Goal: Information Seeking & Learning: Find specific fact

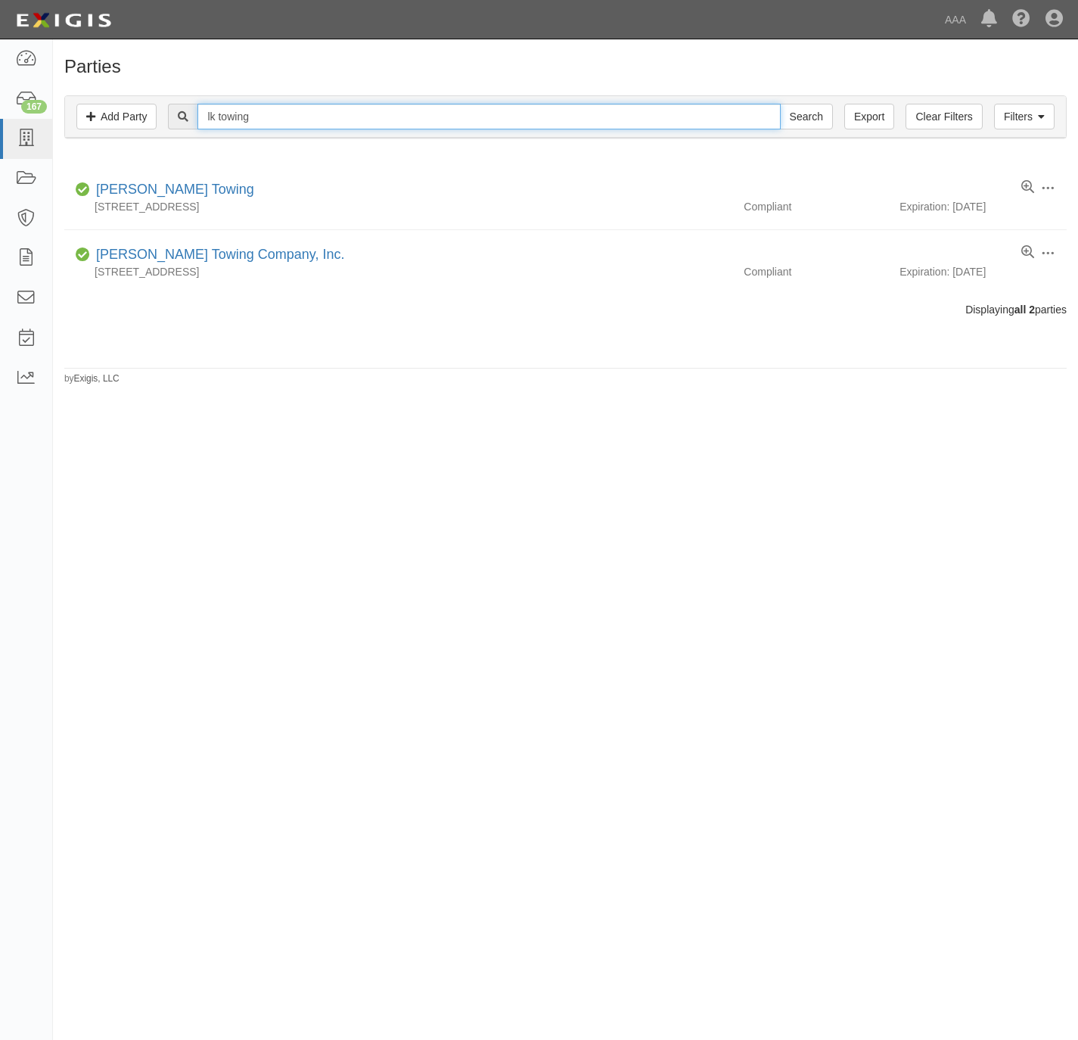
click at [278, 112] on input "lk towing" at bounding box center [489, 117] width 583 height 26
click at [279, 111] on input "lk towing" at bounding box center [489, 117] width 583 height 26
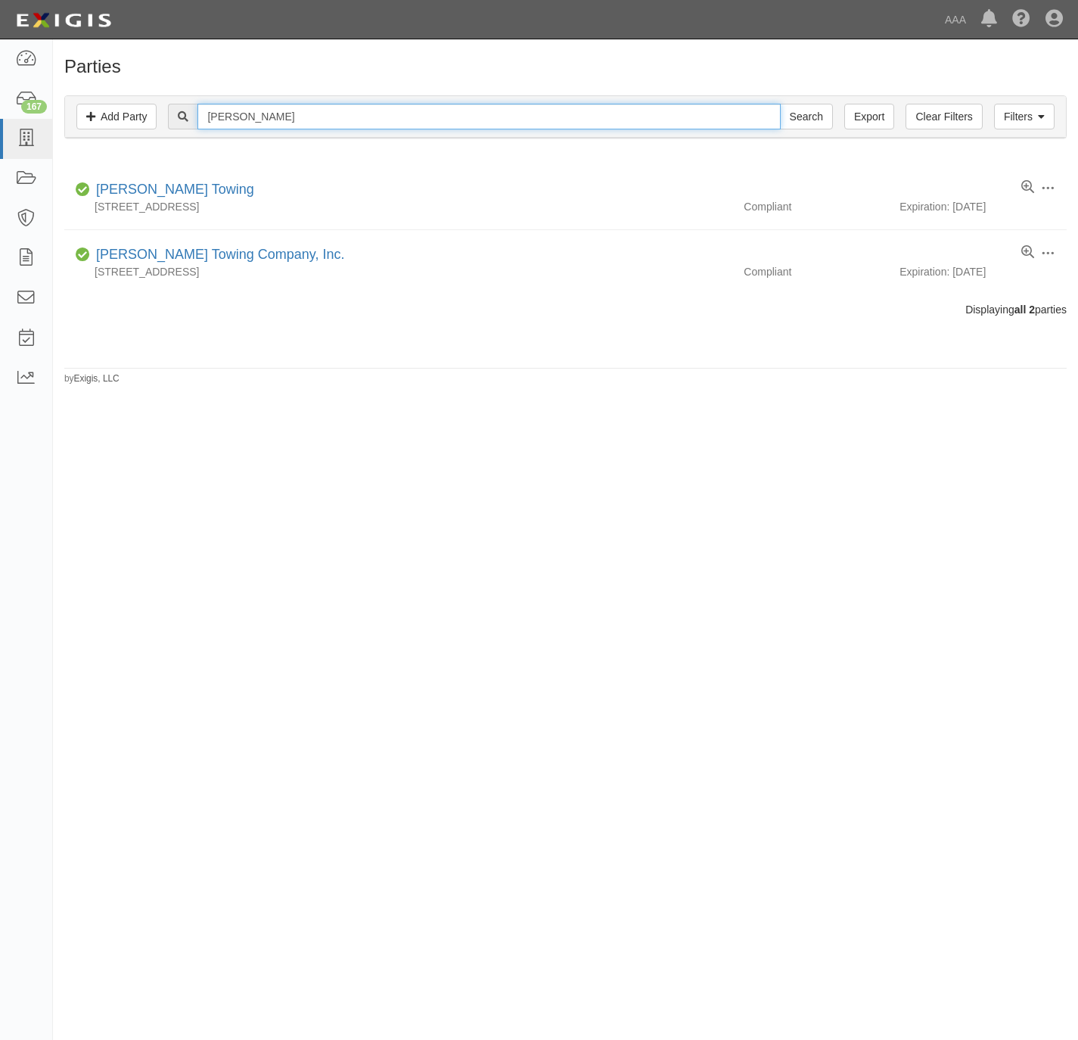
type input "sylvio"
click at [780, 104] on input "Search" at bounding box center [806, 117] width 53 height 26
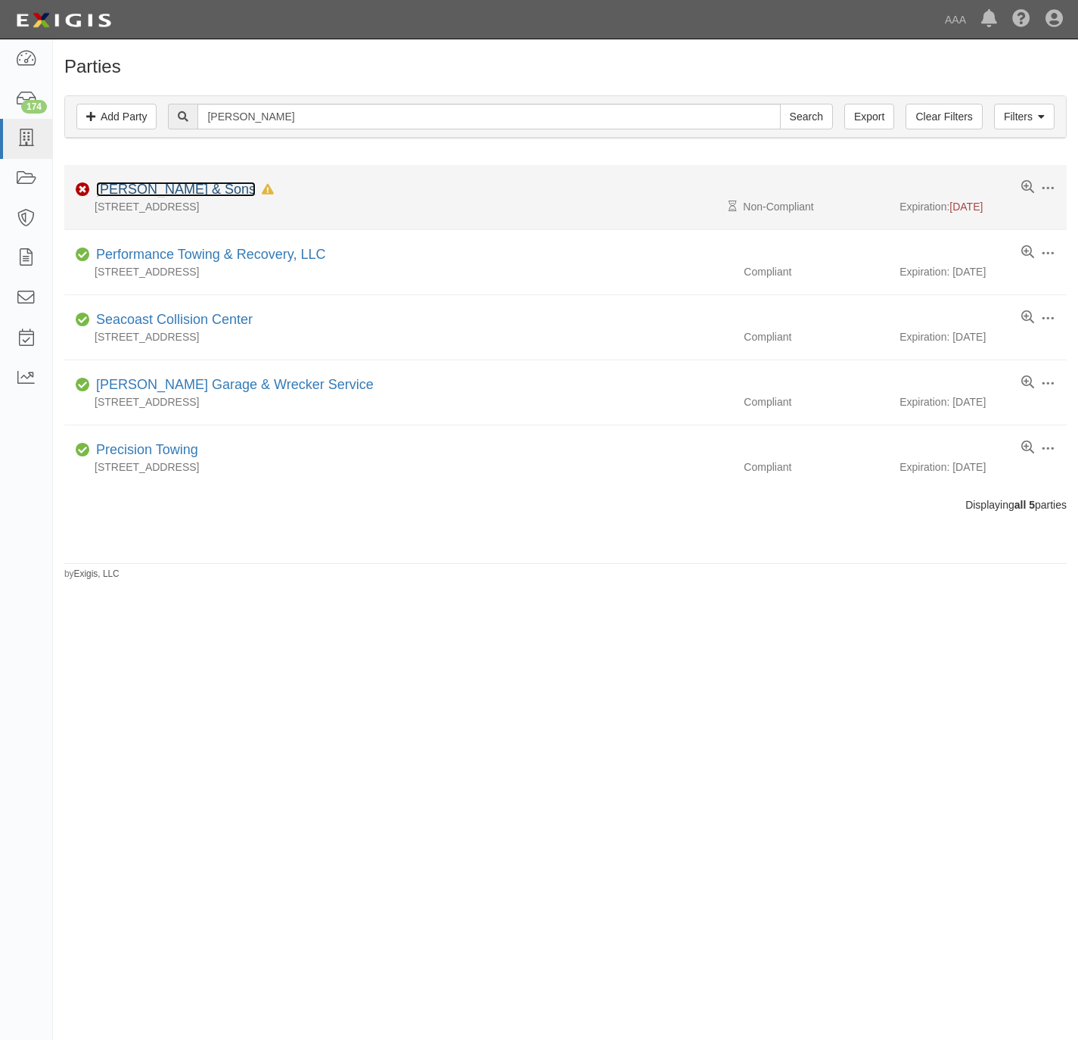
click at [186, 188] on link "Sylvio Paradis & Sons" at bounding box center [176, 189] width 160 height 15
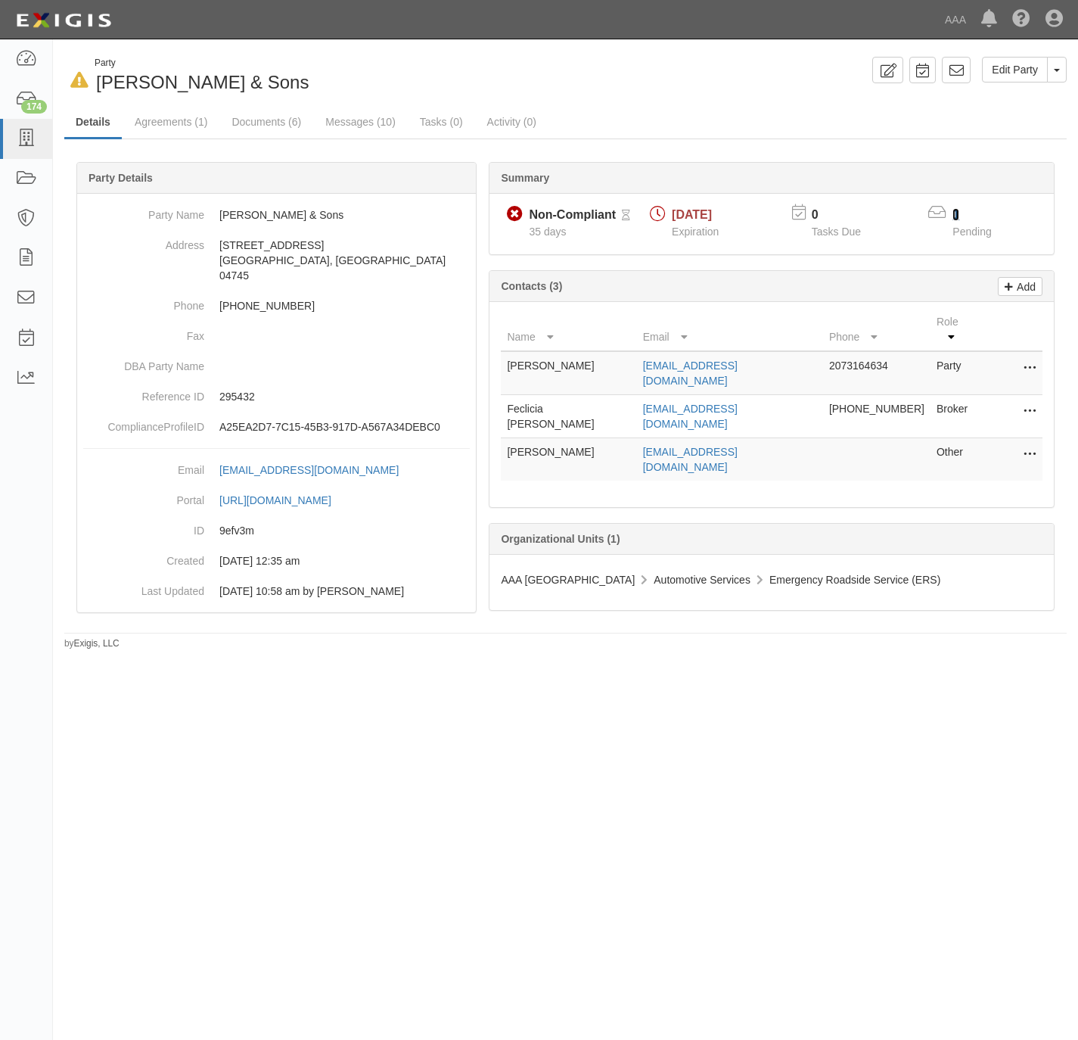
click at [958, 216] on link "1" at bounding box center [956, 214] width 7 height 13
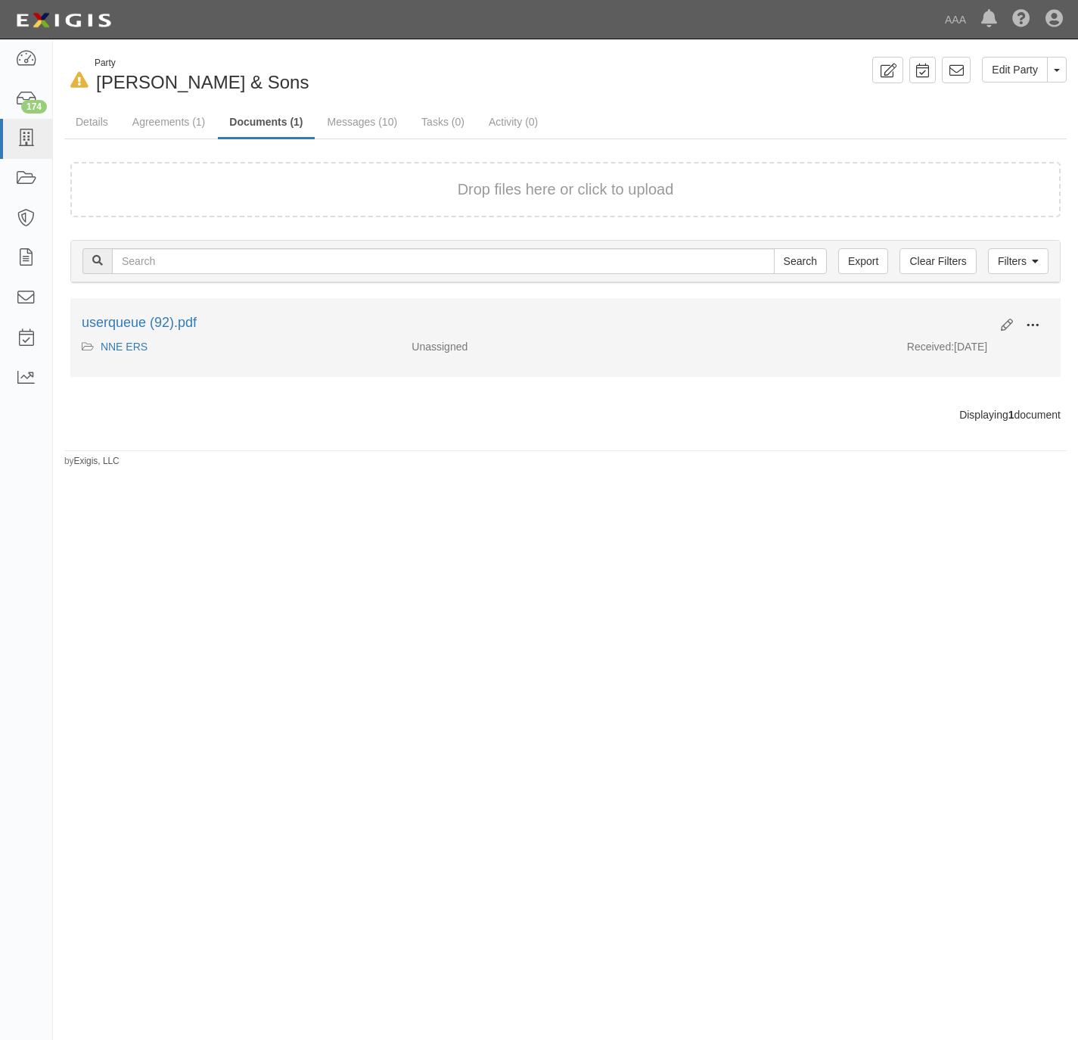
click at [1038, 325] on span at bounding box center [1033, 326] width 14 height 14
click at [958, 350] on link "View" at bounding box center [960, 347] width 120 height 27
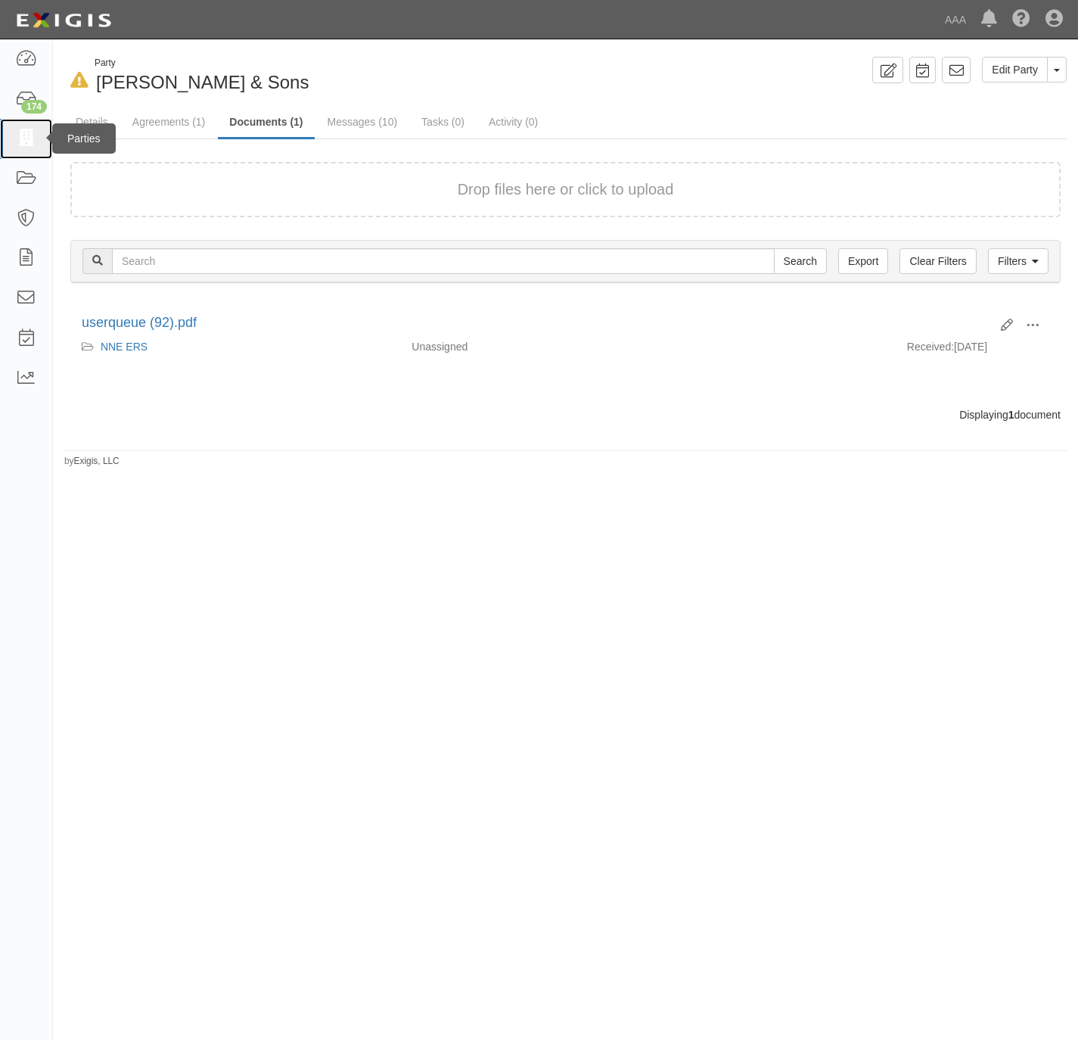
click at [15, 136] on icon at bounding box center [25, 138] width 21 height 17
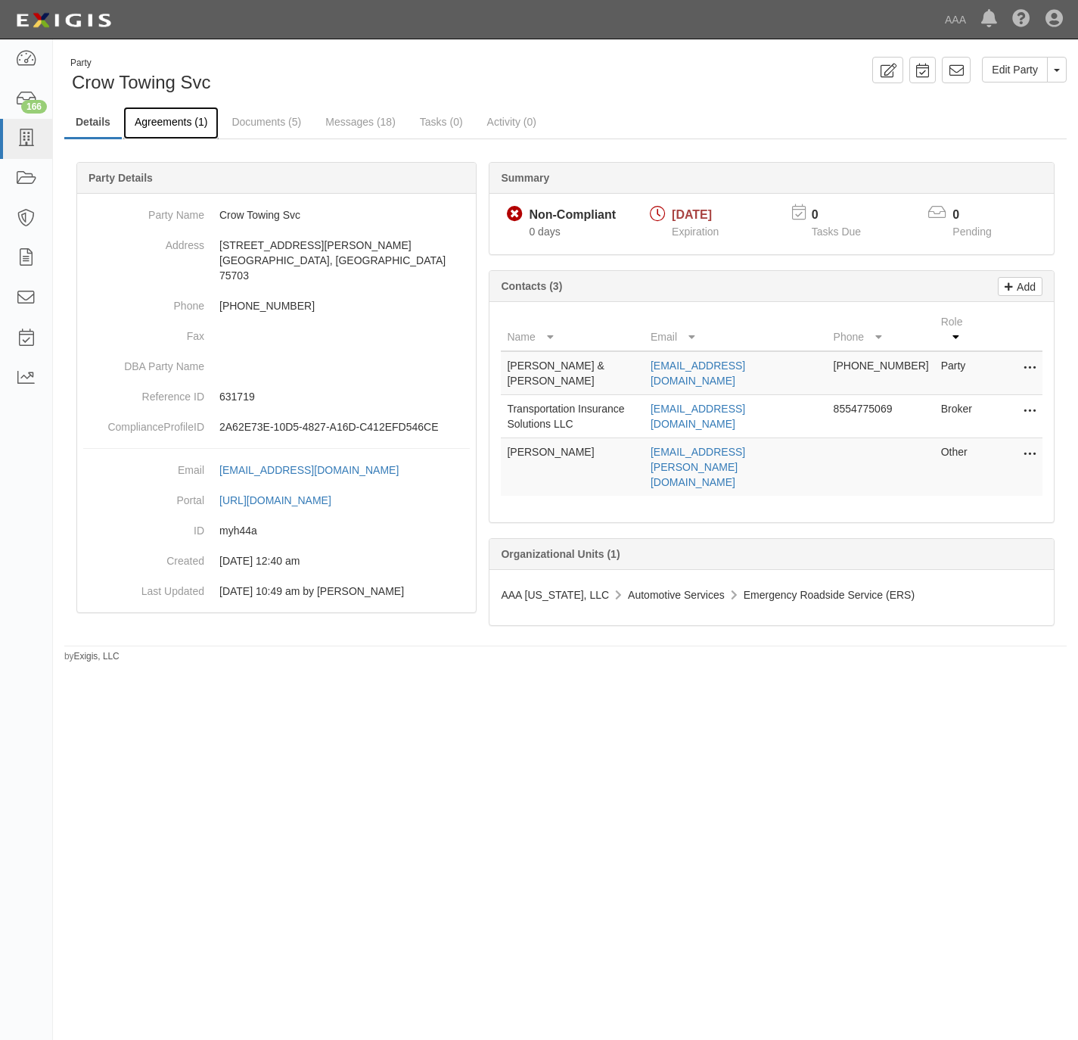
click at [193, 114] on link "Agreements (1)" at bounding box center [170, 123] width 95 height 33
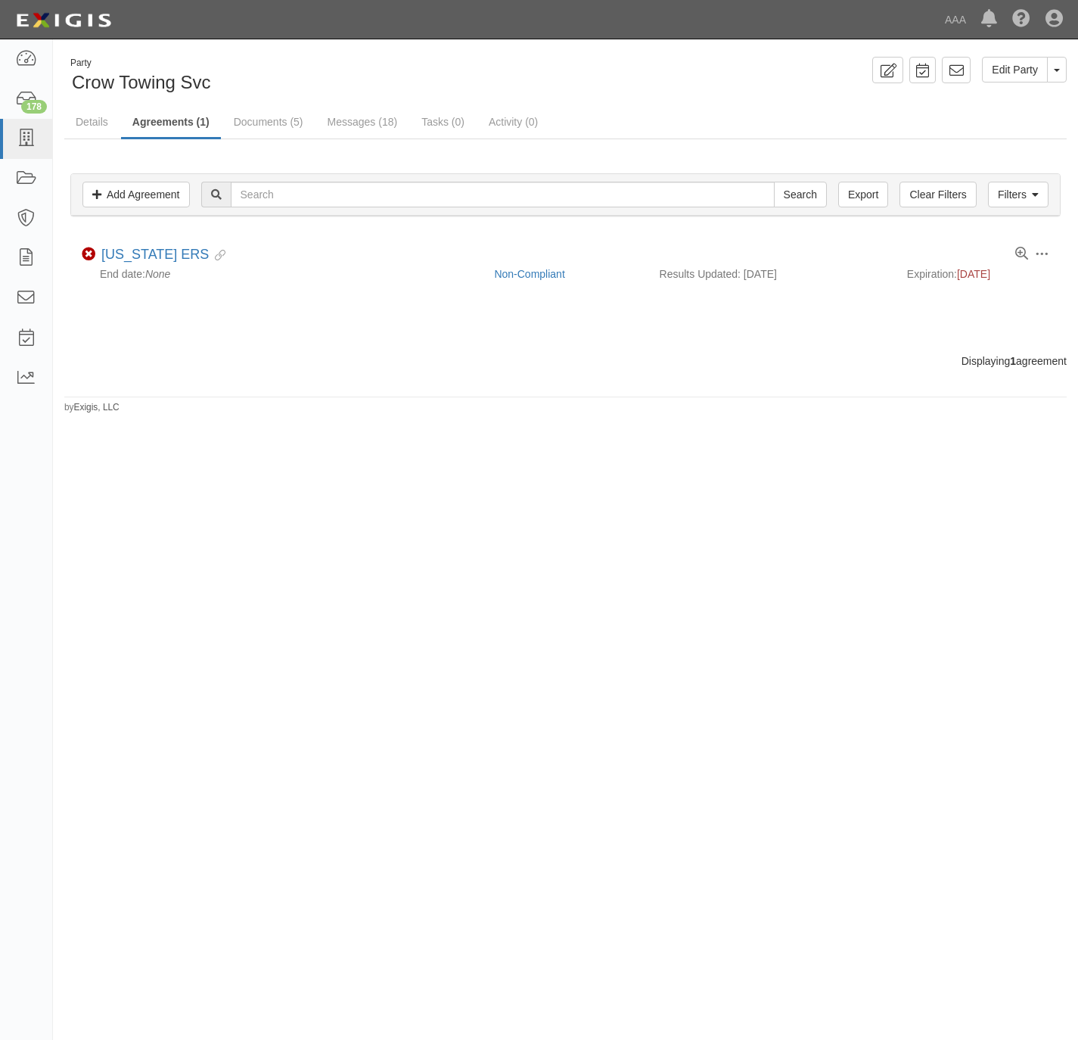
click at [347, 536] on div "Party Crow Towing Svc Edit Party Toggle Party Dropdown View Audit Trail Archive…" at bounding box center [539, 513] width 1078 height 936
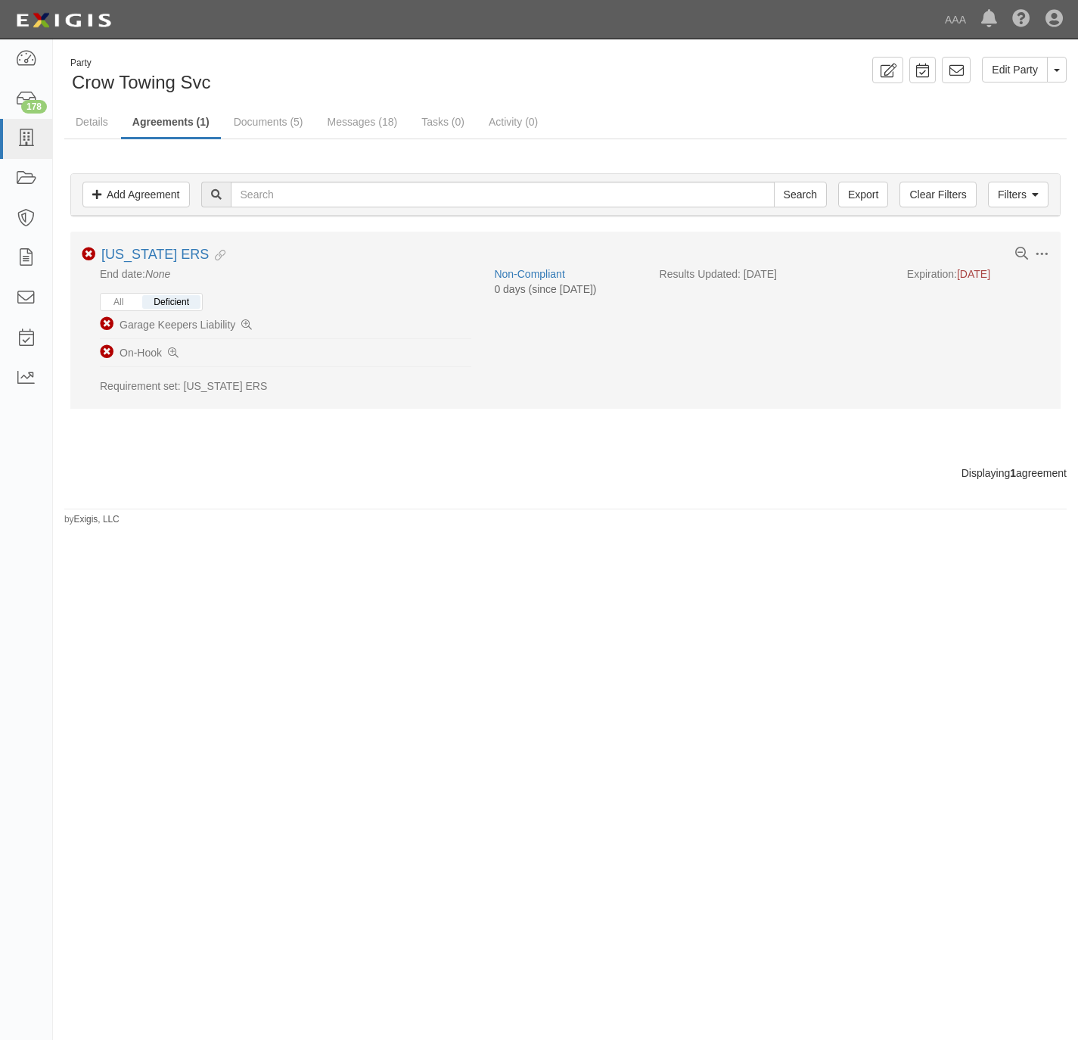
click at [137, 298] on div "All Deficient" at bounding box center [151, 302] width 103 height 18
click at [134, 300] on button "All" at bounding box center [118, 302] width 33 height 14
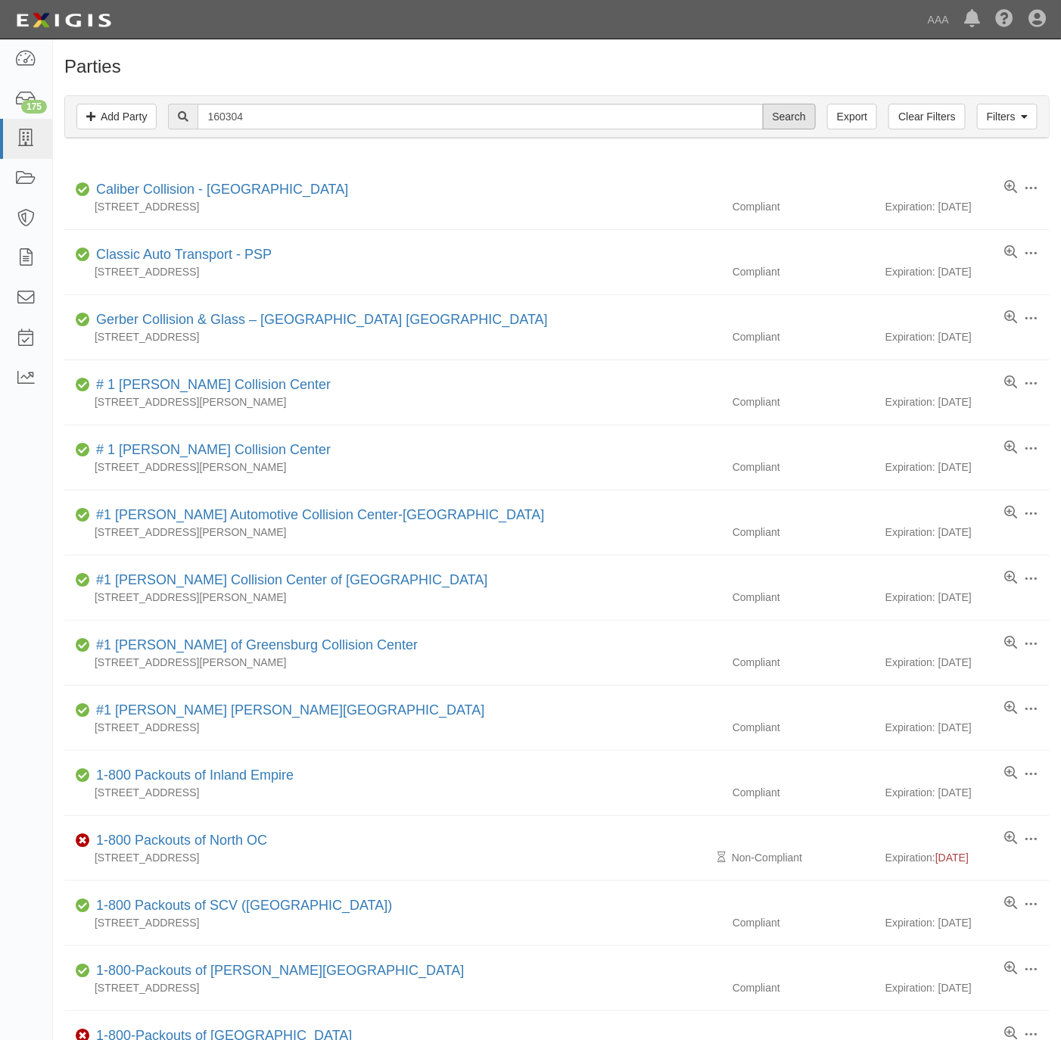
type input "160304"
click at [777, 116] on input "Search" at bounding box center [789, 117] width 53 height 26
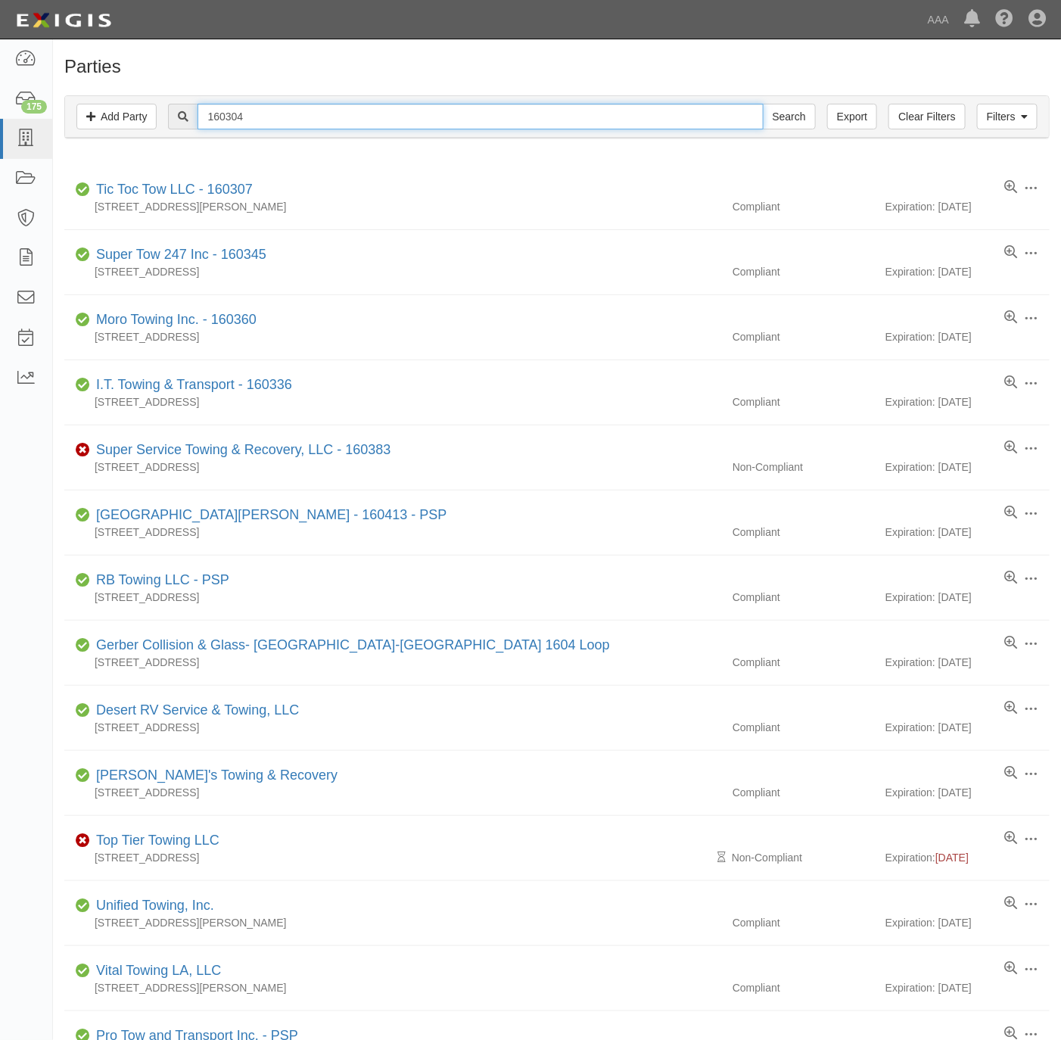
click at [428, 116] on input "160304" at bounding box center [480, 117] width 565 height 26
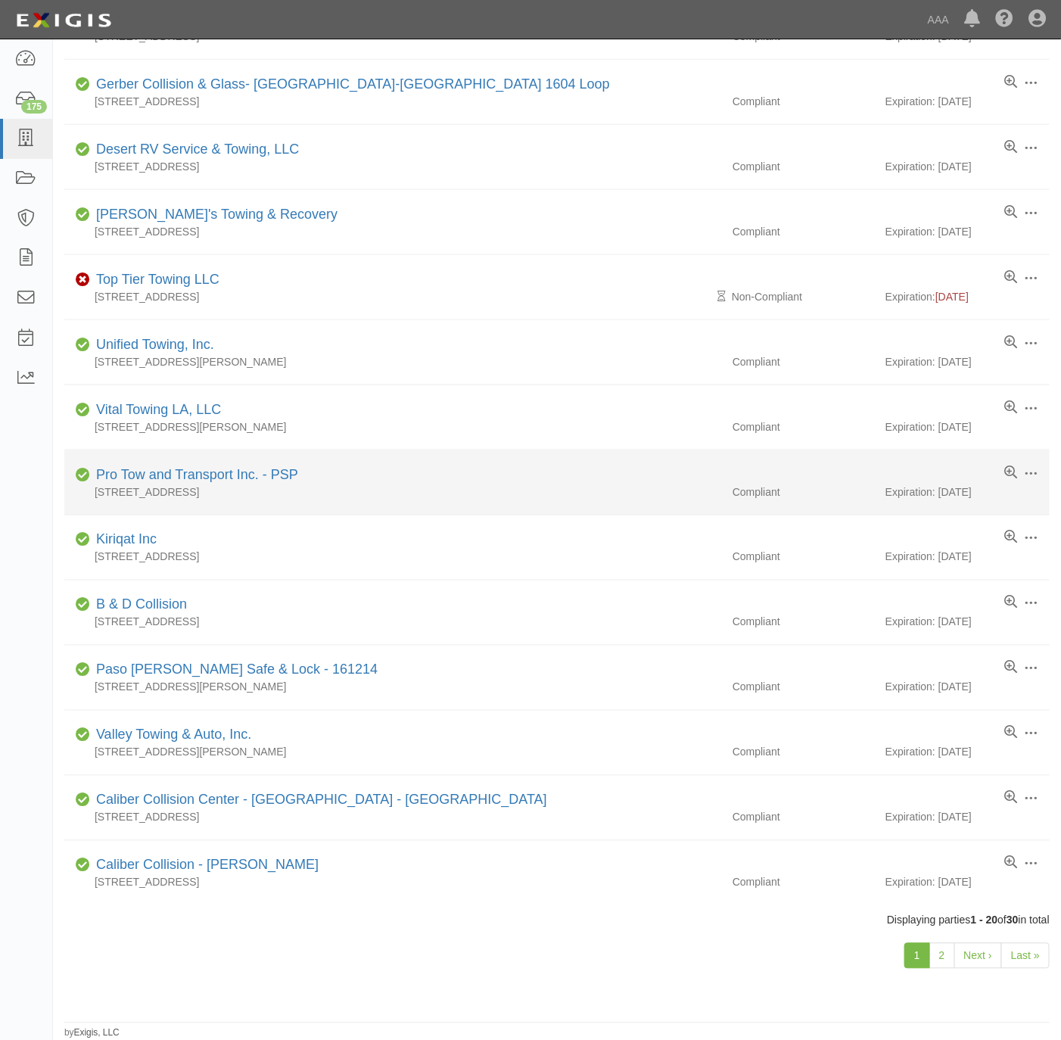
scroll to position [571, 0]
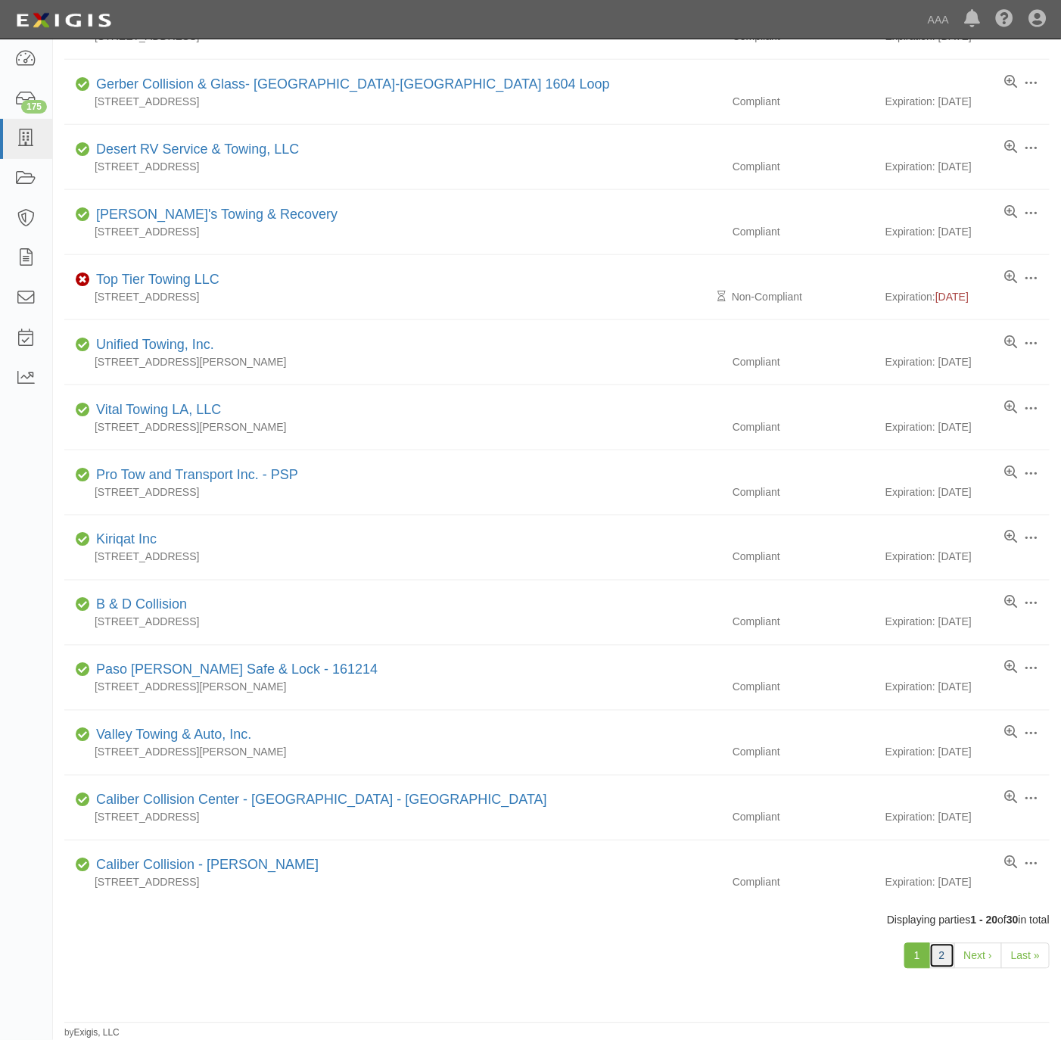
click at [938, 954] on link "2" at bounding box center [942, 956] width 26 height 26
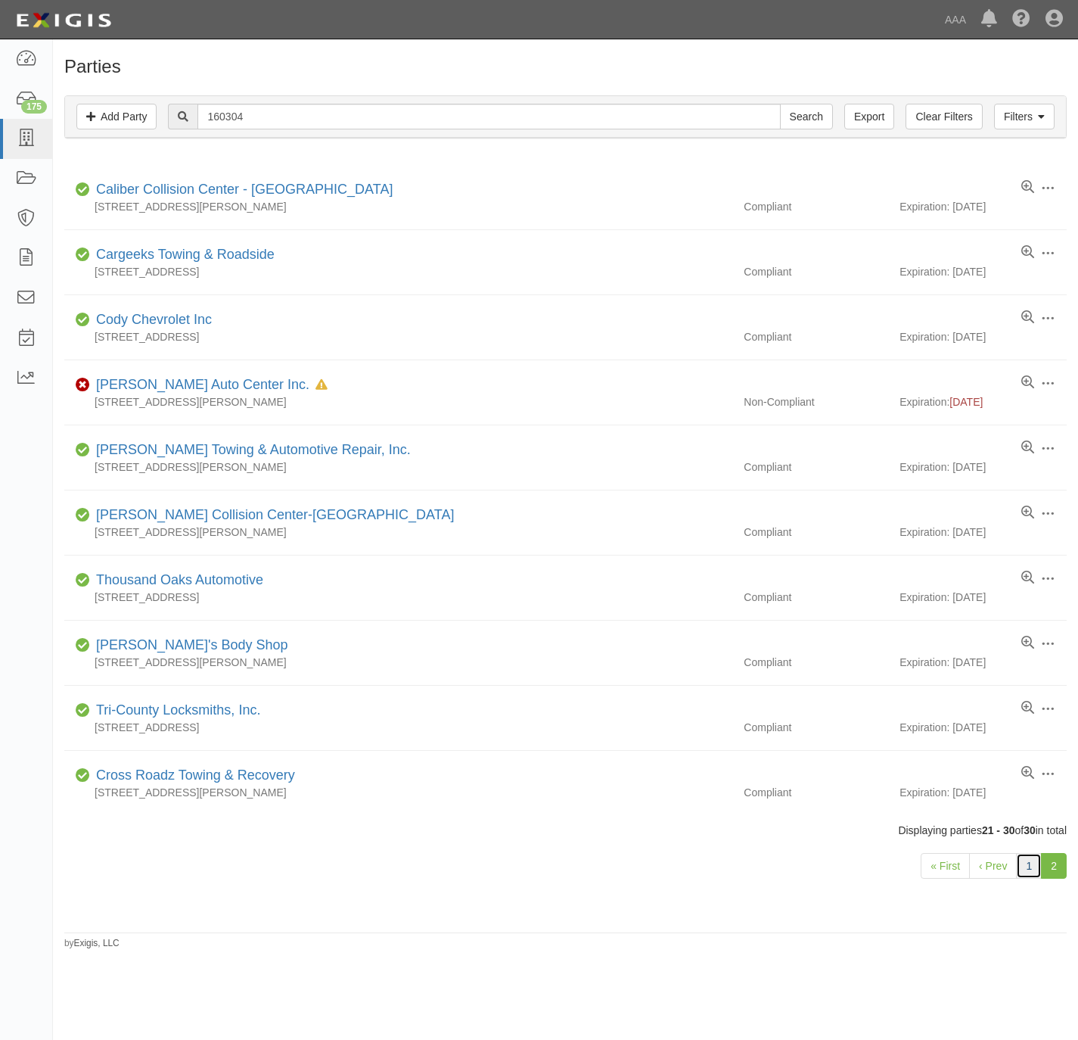
click at [1024, 873] on link "1" at bounding box center [1029, 866] width 26 height 26
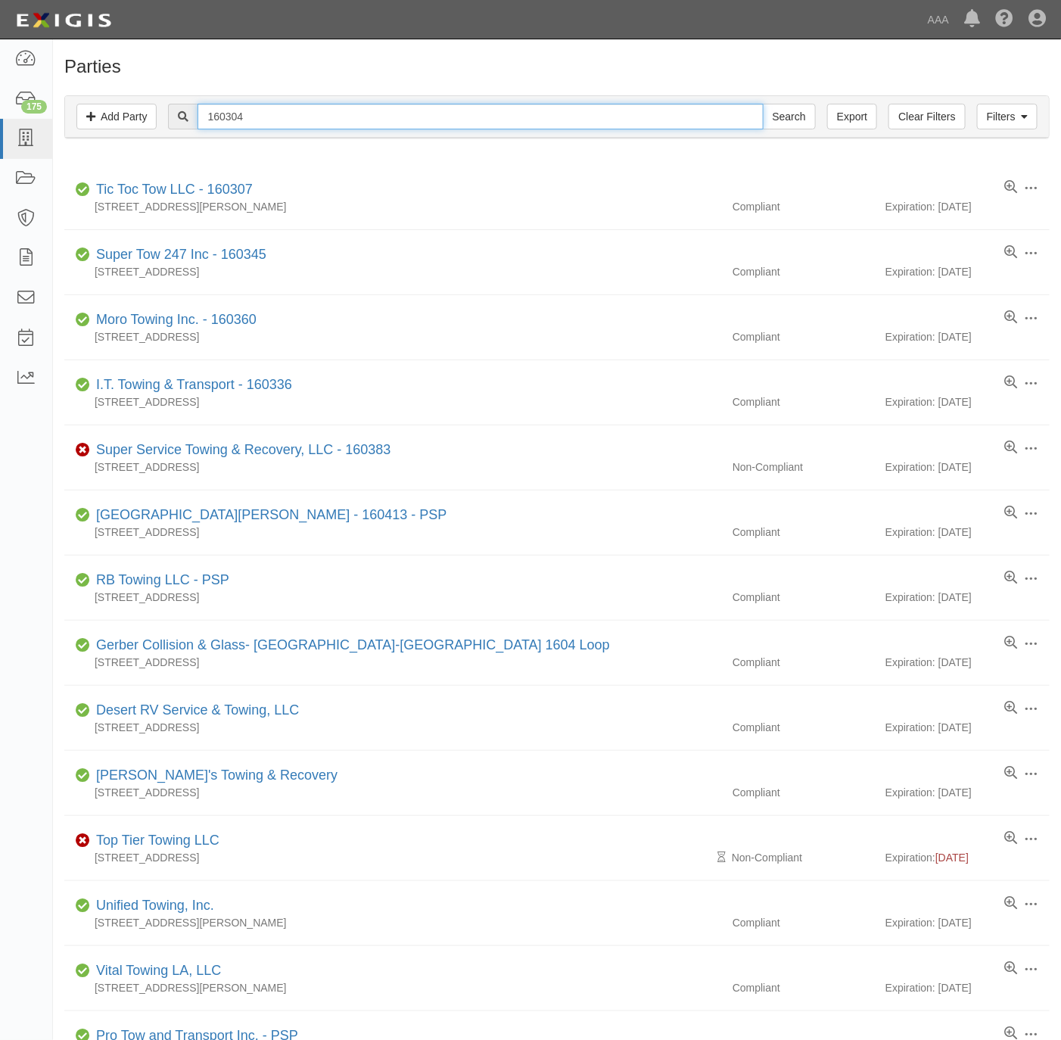
click at [436, 117] on input "160304" at bounding box center [480, 117] width 565 height 26
paste input "UNITED TOWING & TRANSPORT"
type input "UNITED TOWING & TRANSPORT"
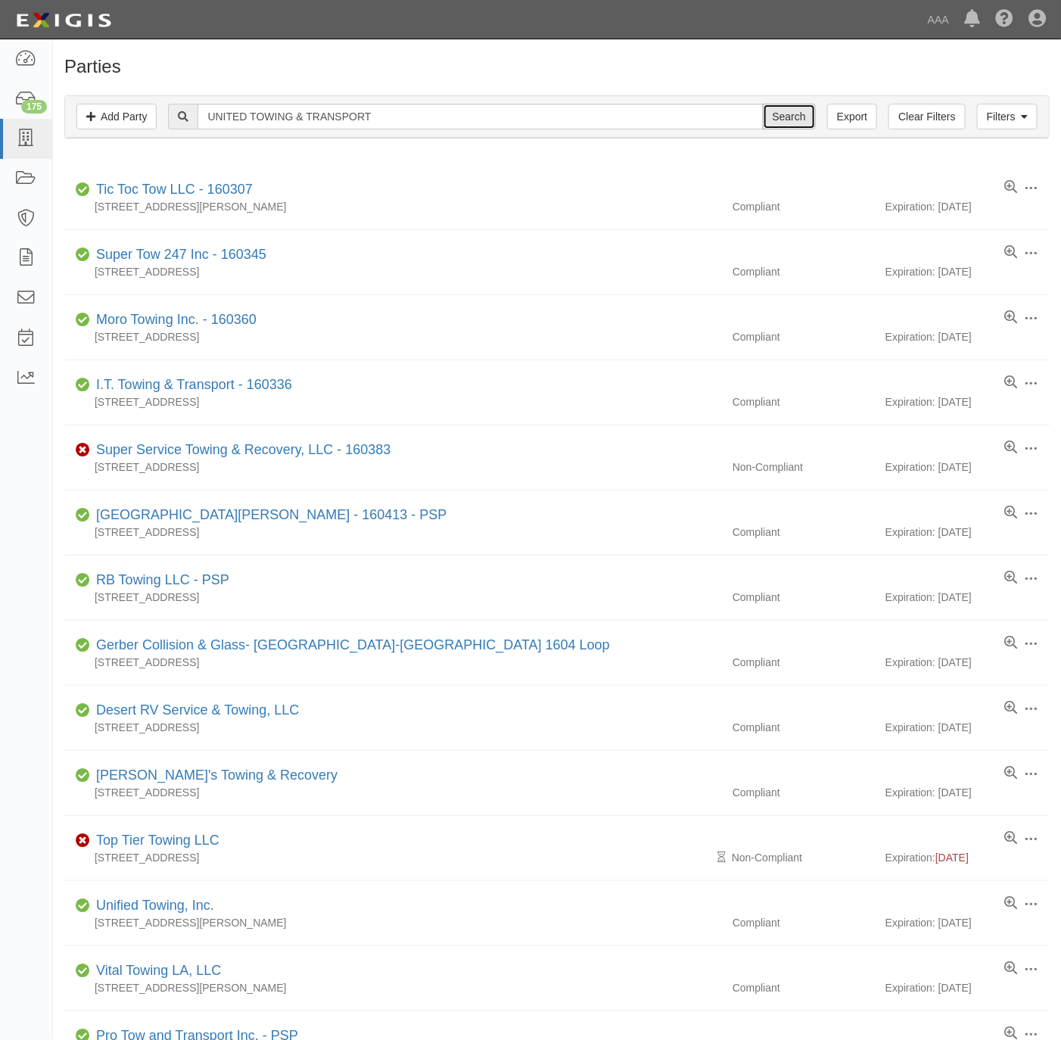
click at [781, 107] on input "Search" at bounding box center [789, 117] width 53 height 26
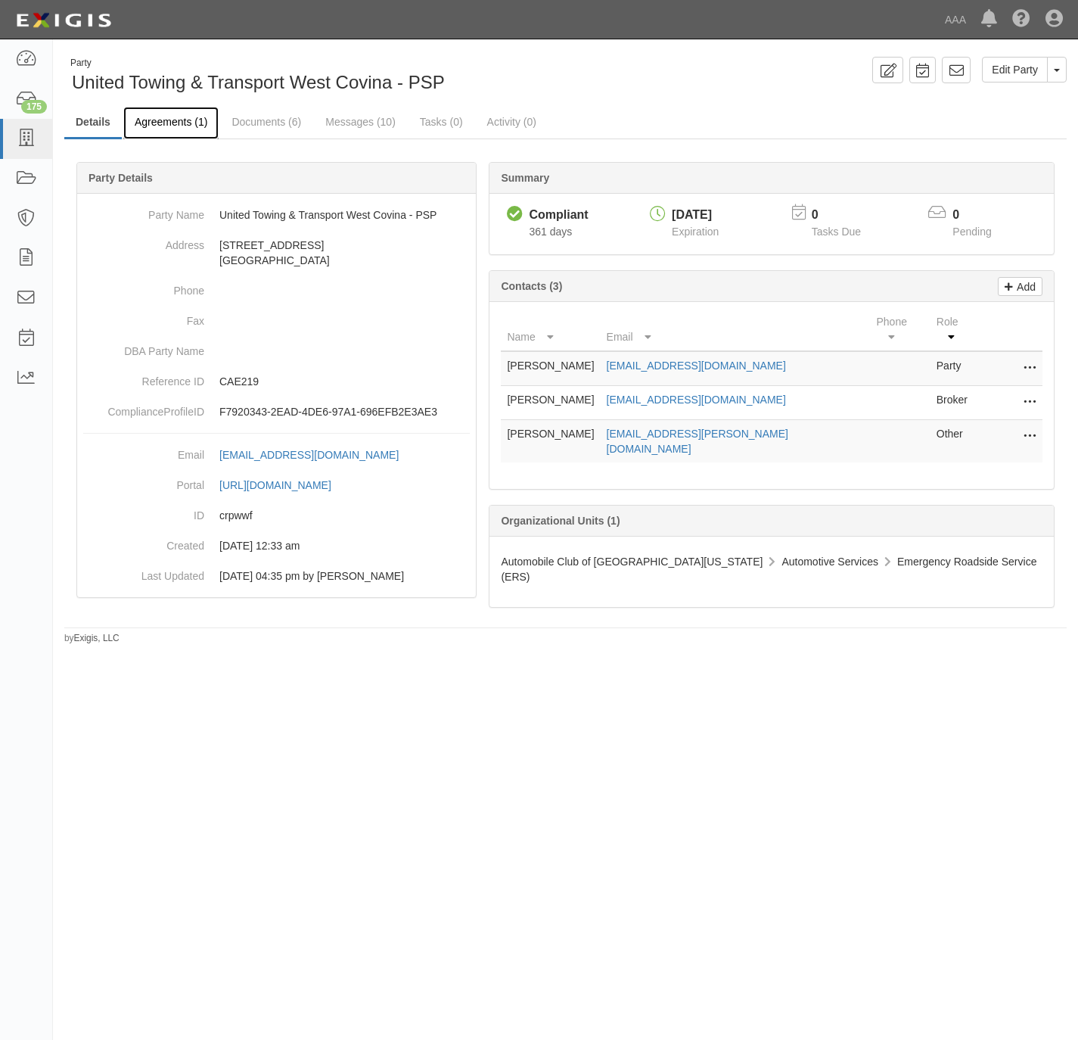
click at [161, 117] on link "Agreements (1)" at bounding box center [170, 123] width 95 height 33
click at [157, 112] on link "Agreements (1)" at bounding box center [170, 123] width 95 height 33
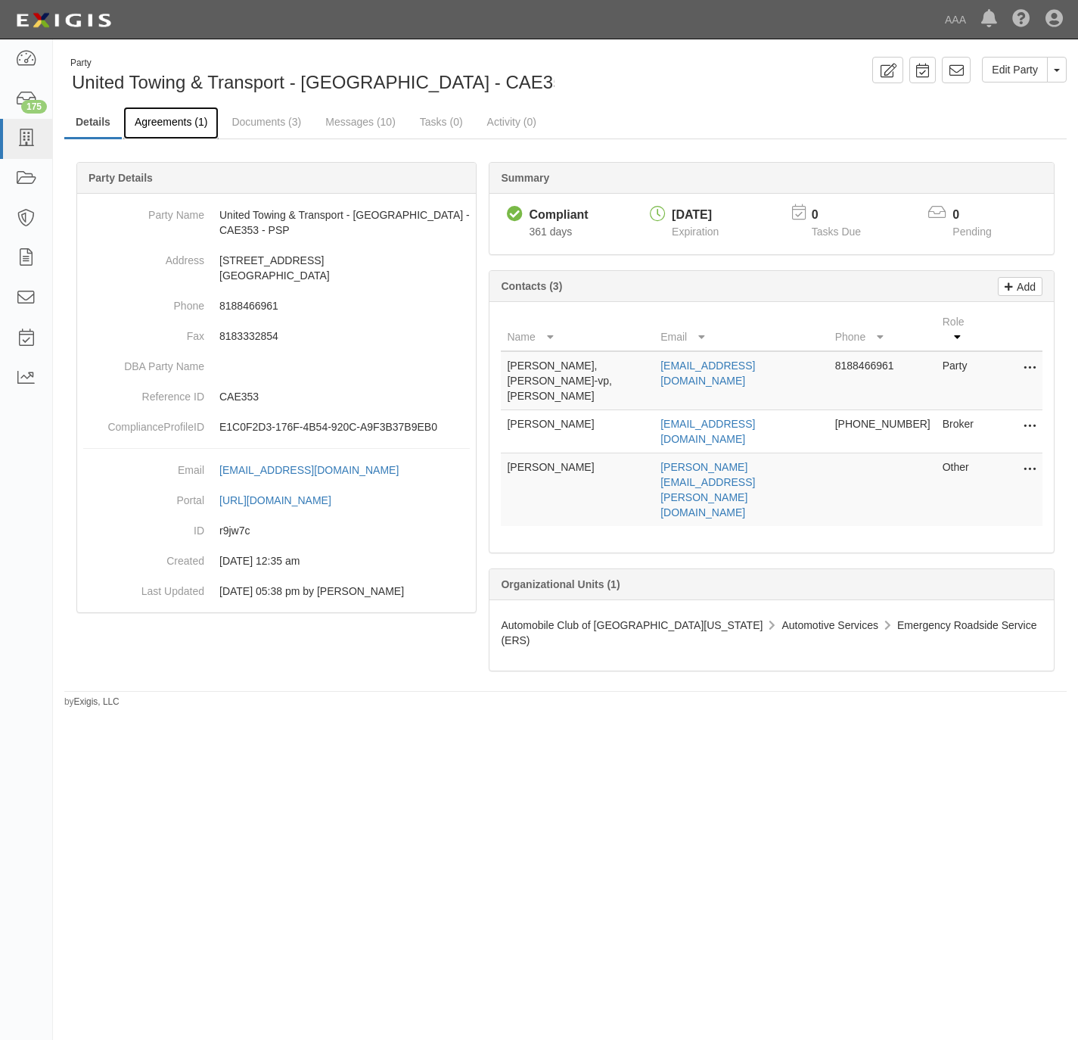
click at [157, 118] on link "Agreements (1)" at bounding box center [170, 123] width 95 height 33
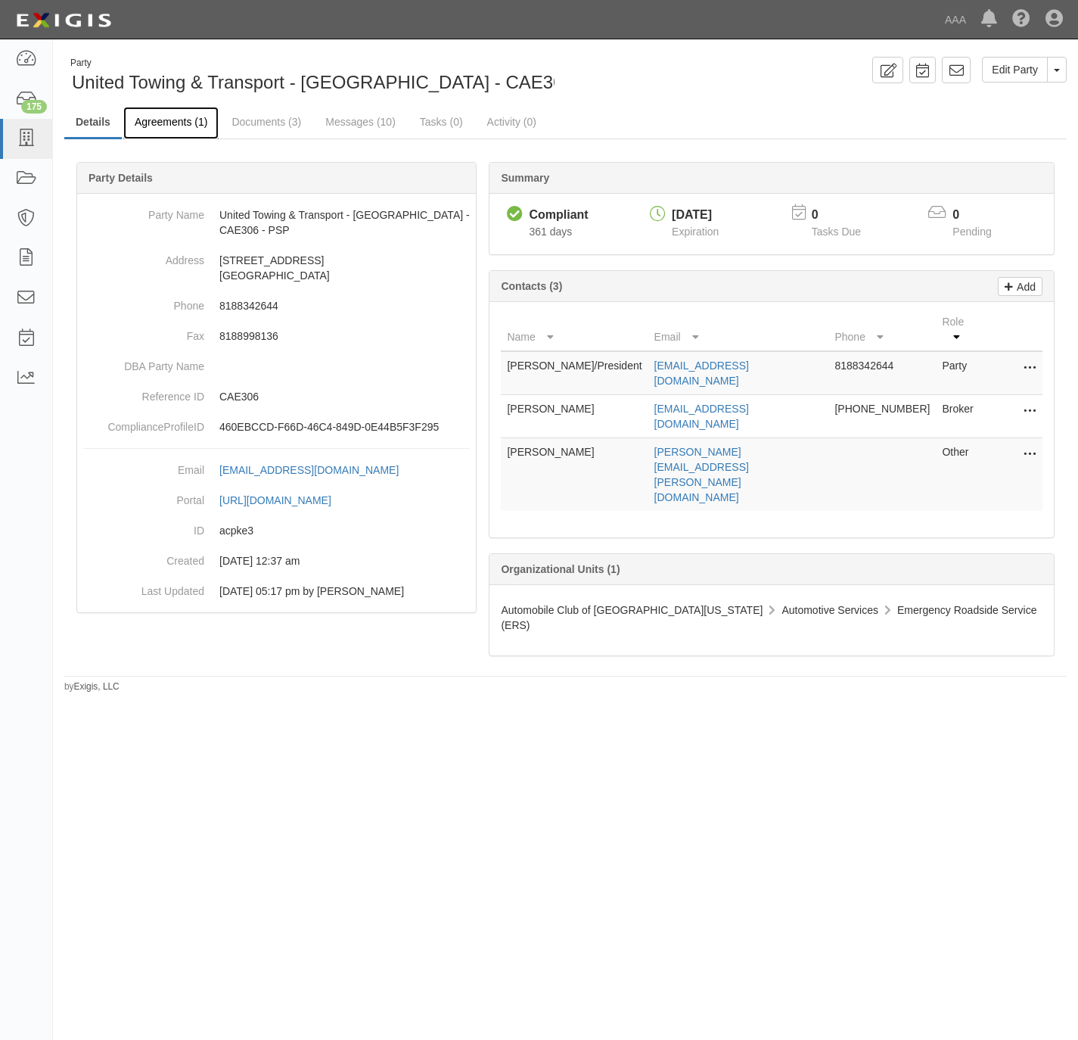
click at [173, 125] on link "Agreements (1)" at bounding box center [170, 123] width 95 height 33
click at [180, 118] on link "Agreements (1)" at bounding box center [170, 123] width 95 height 33
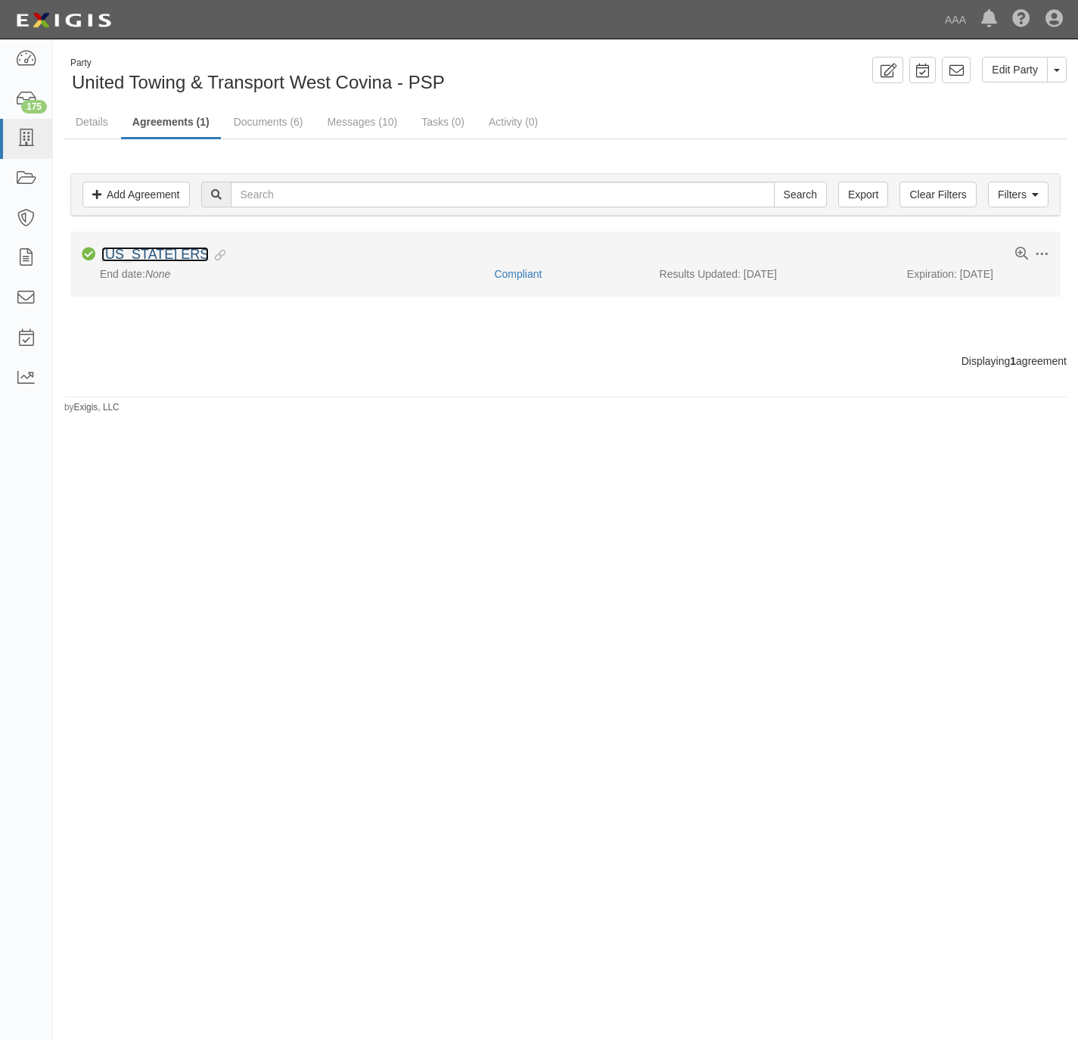
click at [173, 255] on link "[US_STATE] ERS" at bounding box center [154, 254] width 107 height 15
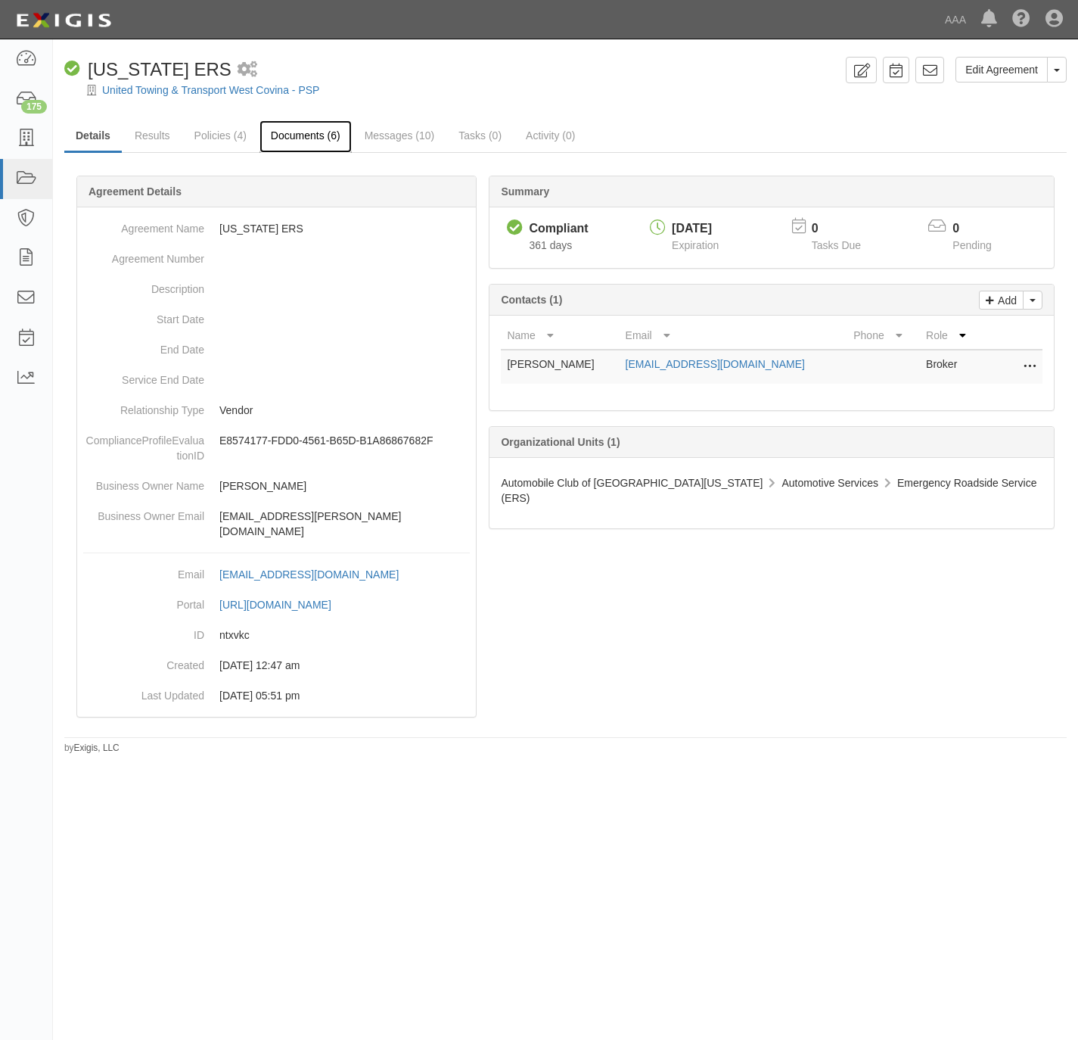
click at [316, 138] on link "Documents (6)" at bounding box center [306, 136] width 92 height 33
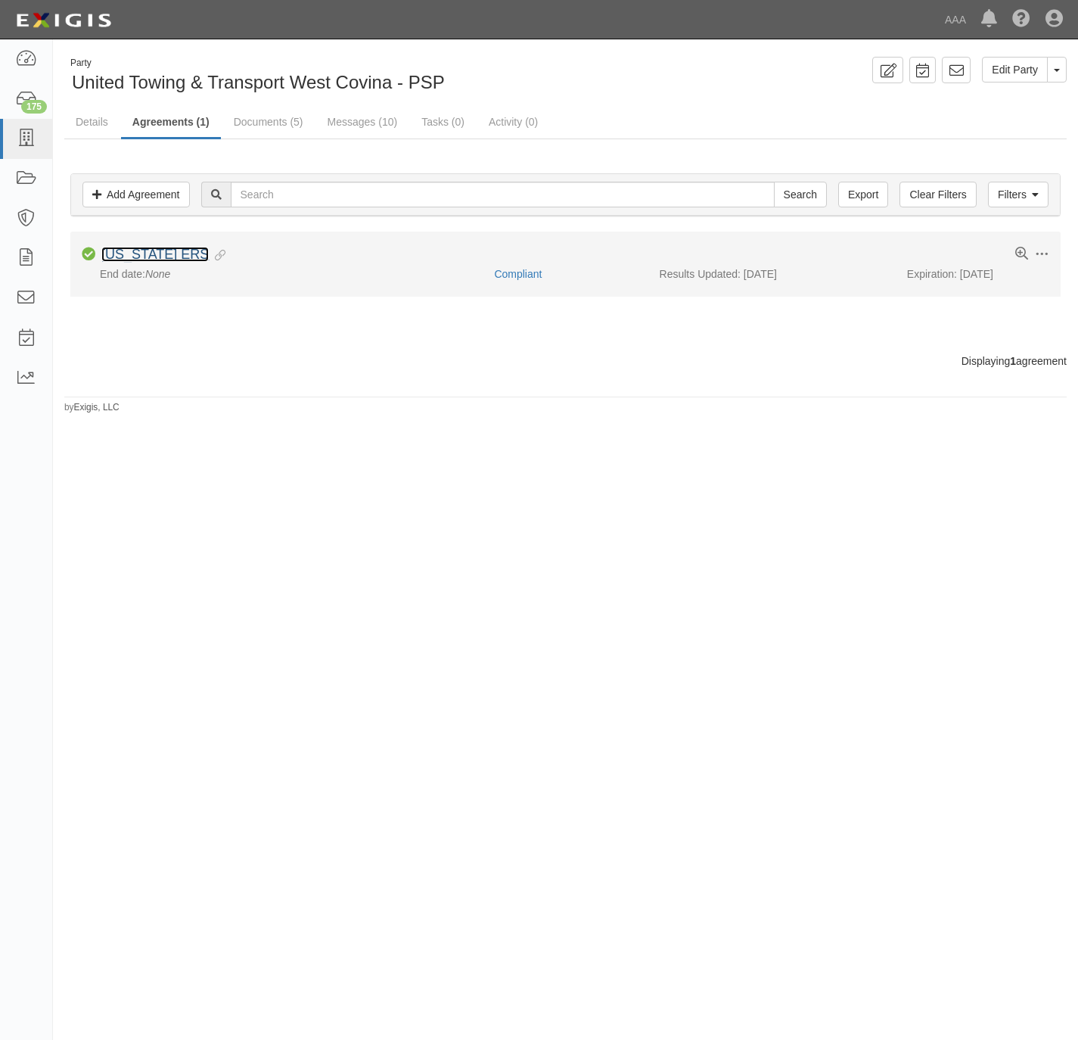
click at [145, 257] on link "[US_STATE] ERS" at bounding box center [154, 254] width 107 height 15
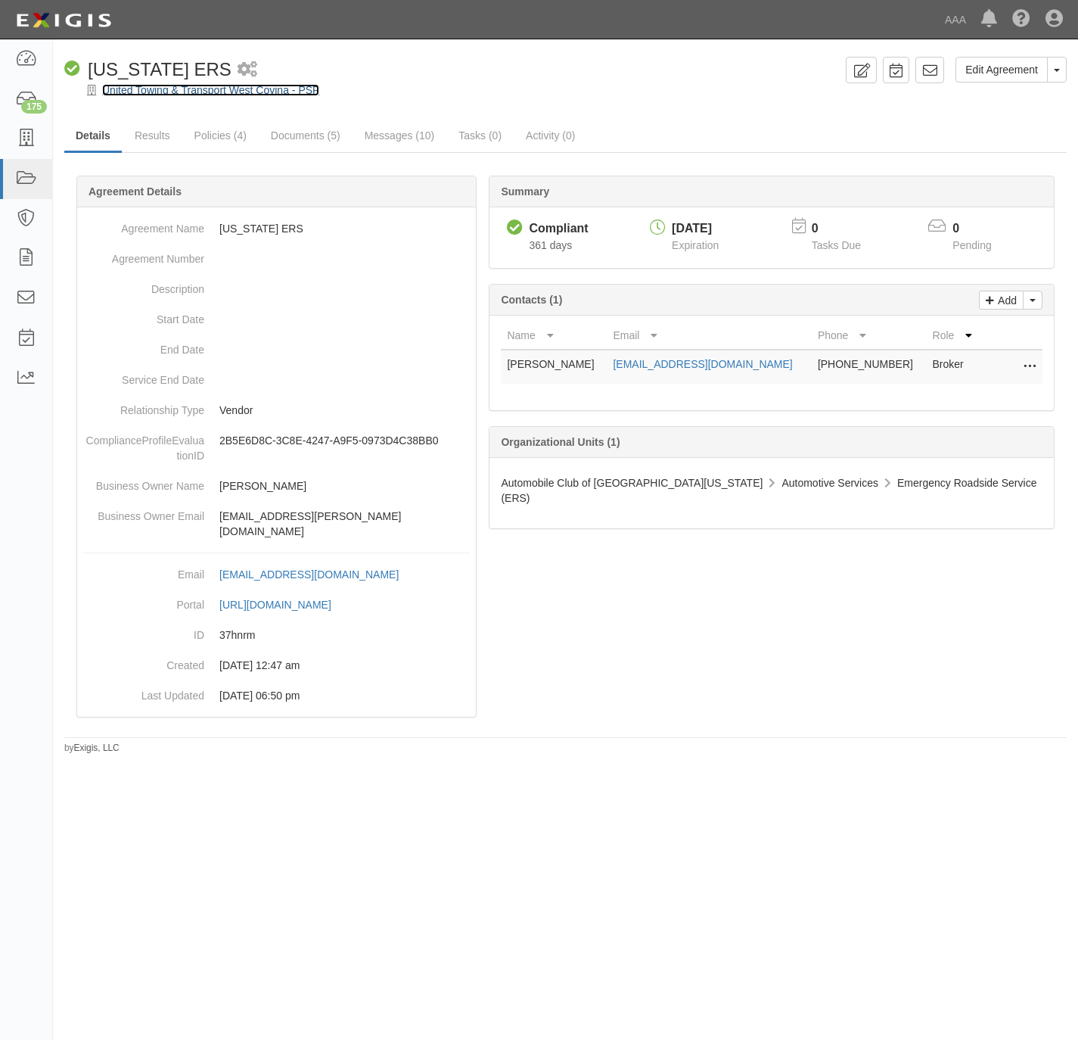
click at [193, 89] on link "United Towing & Transport West Covina - PSP" at bounding box center [210, 90] width 217 height 12
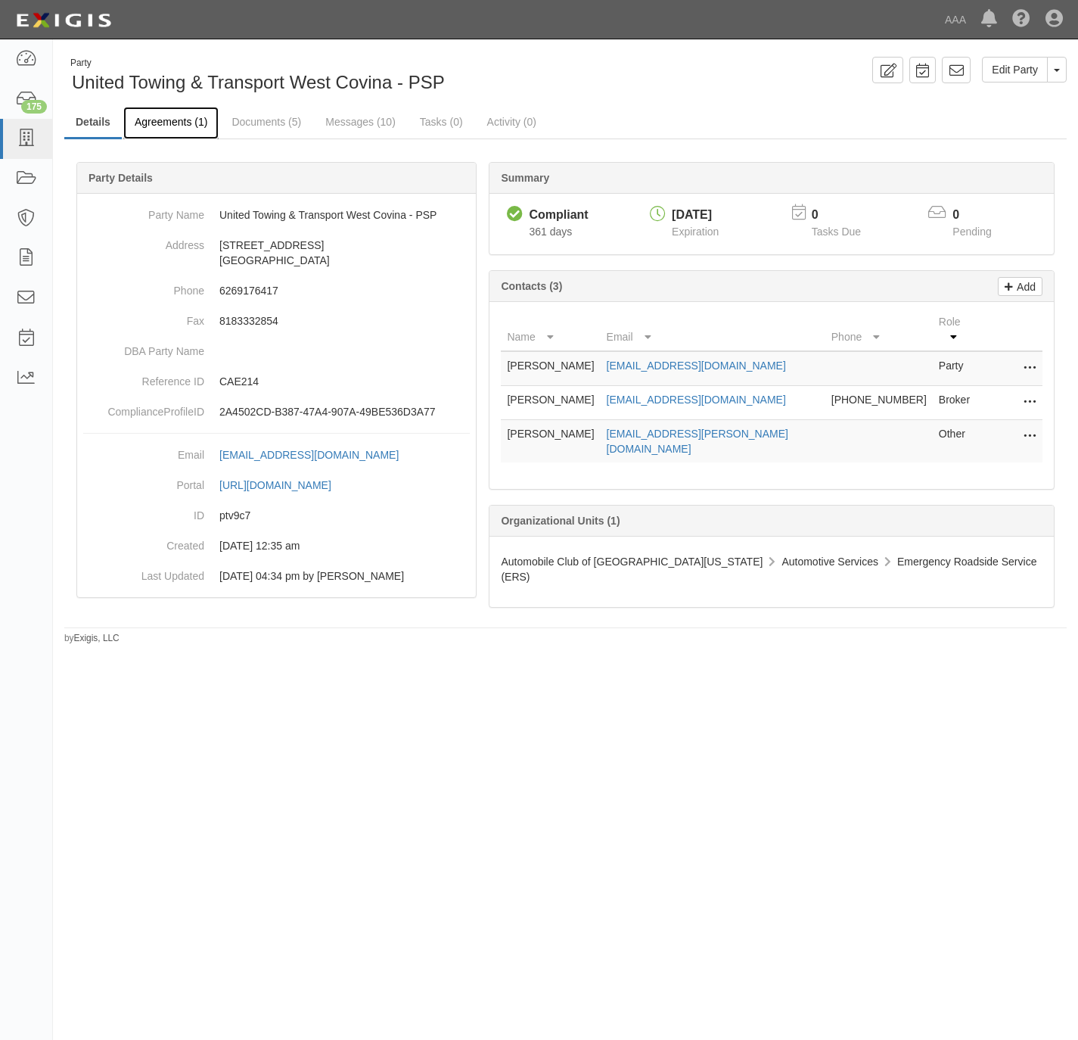
click at [182, 123] on link "Agreements (1)" at bounding box center [170, 123] width 95 height 33
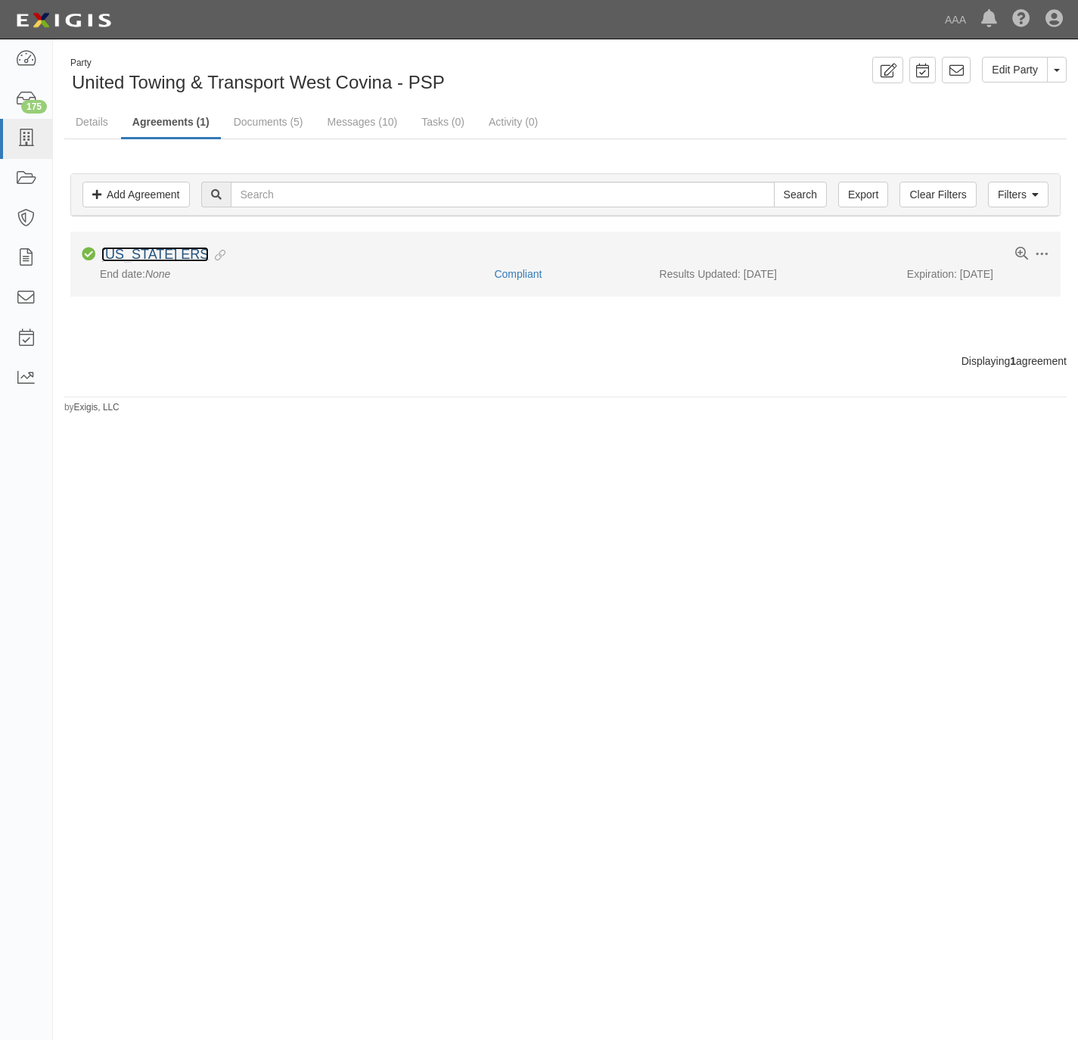
click at [168, 250] on link "[US_STATE] ERS" at bounding box center [154, 254] width 107 height 15
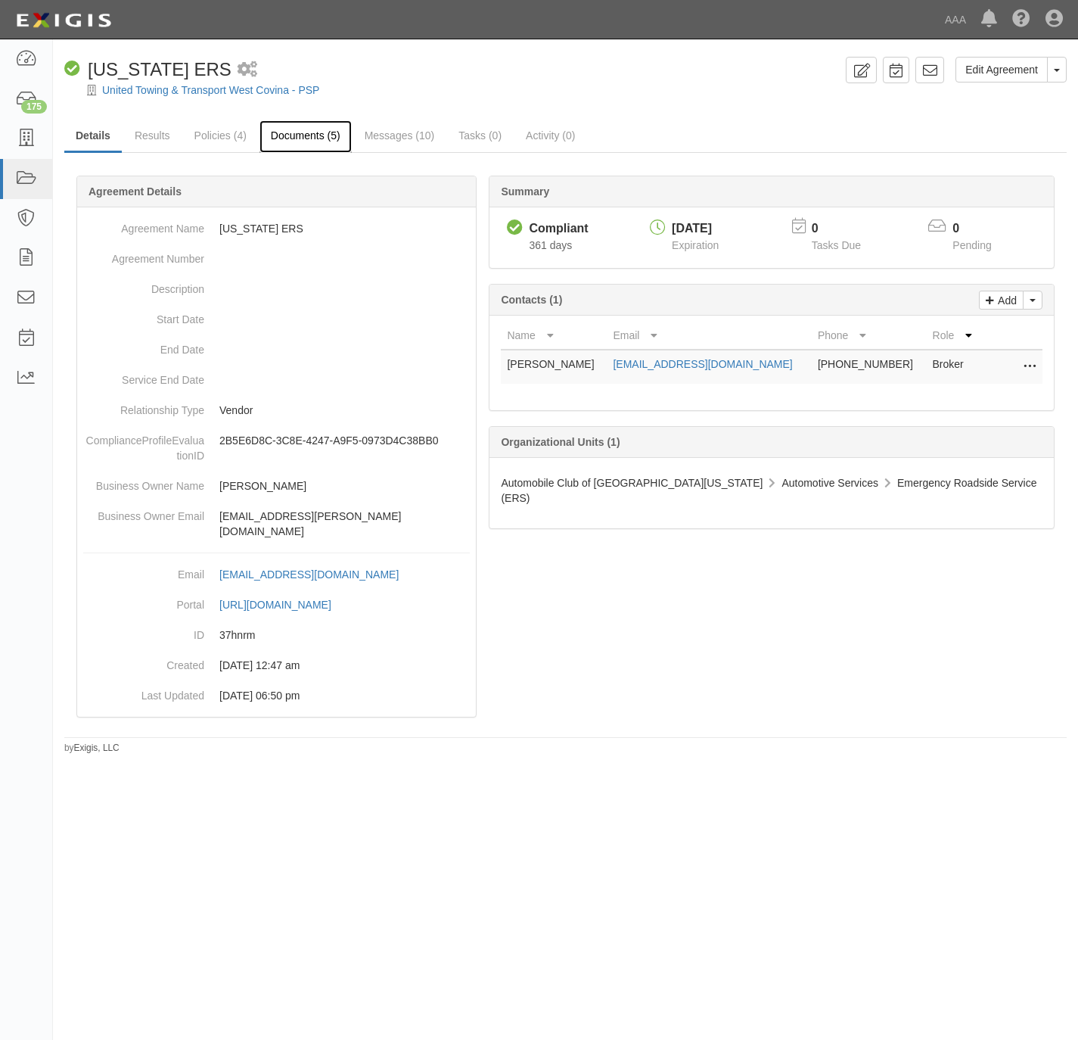
click at [291, 135] on link "Documents (5)" at bounding box center [306, 136] width 92 height 33
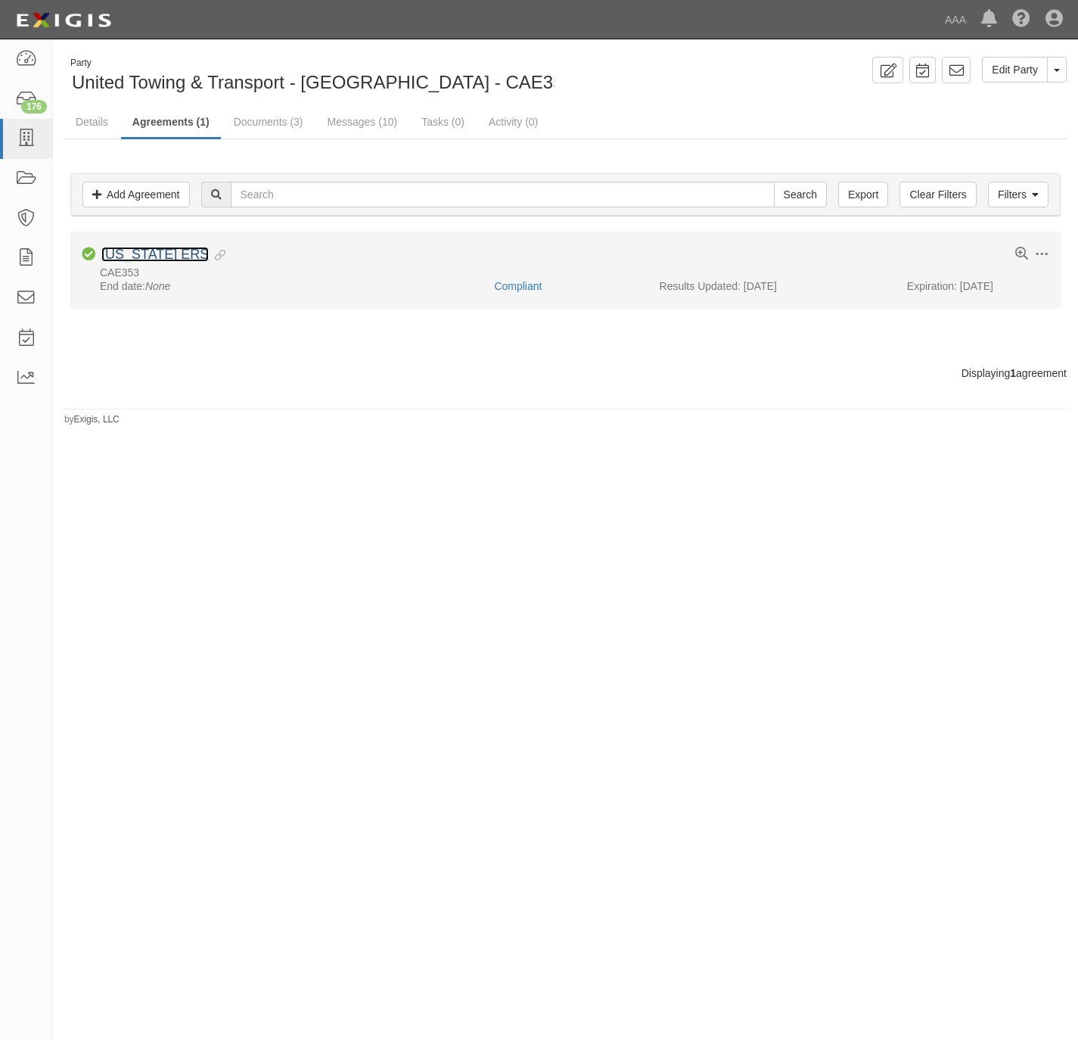
click at [166, 252] on link "[US_STATE] ERS" at bounding box center [154, 254] width 107 height 15
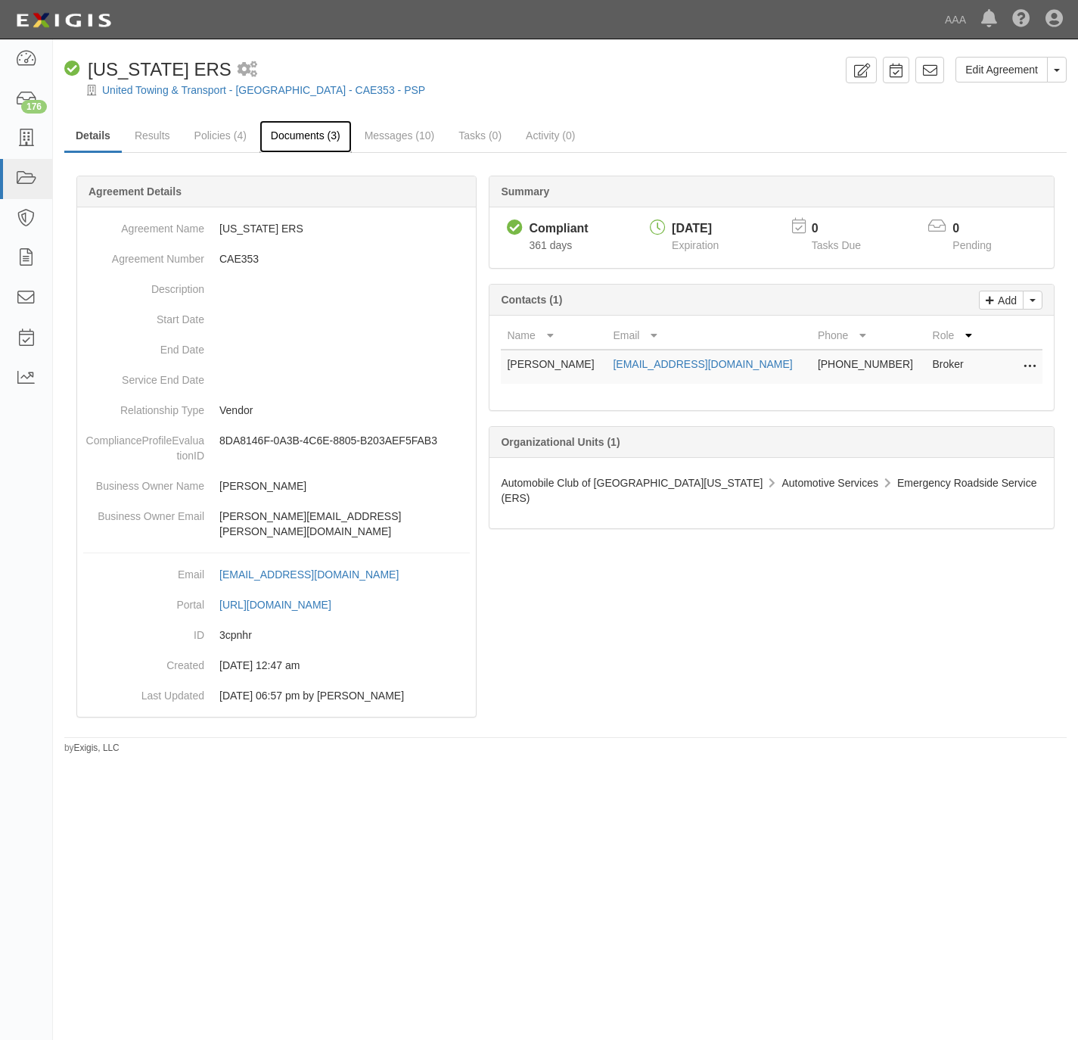
click at [293, 132] on link "Documents (3)" at bounding box center [306, 136] width 92 height 33
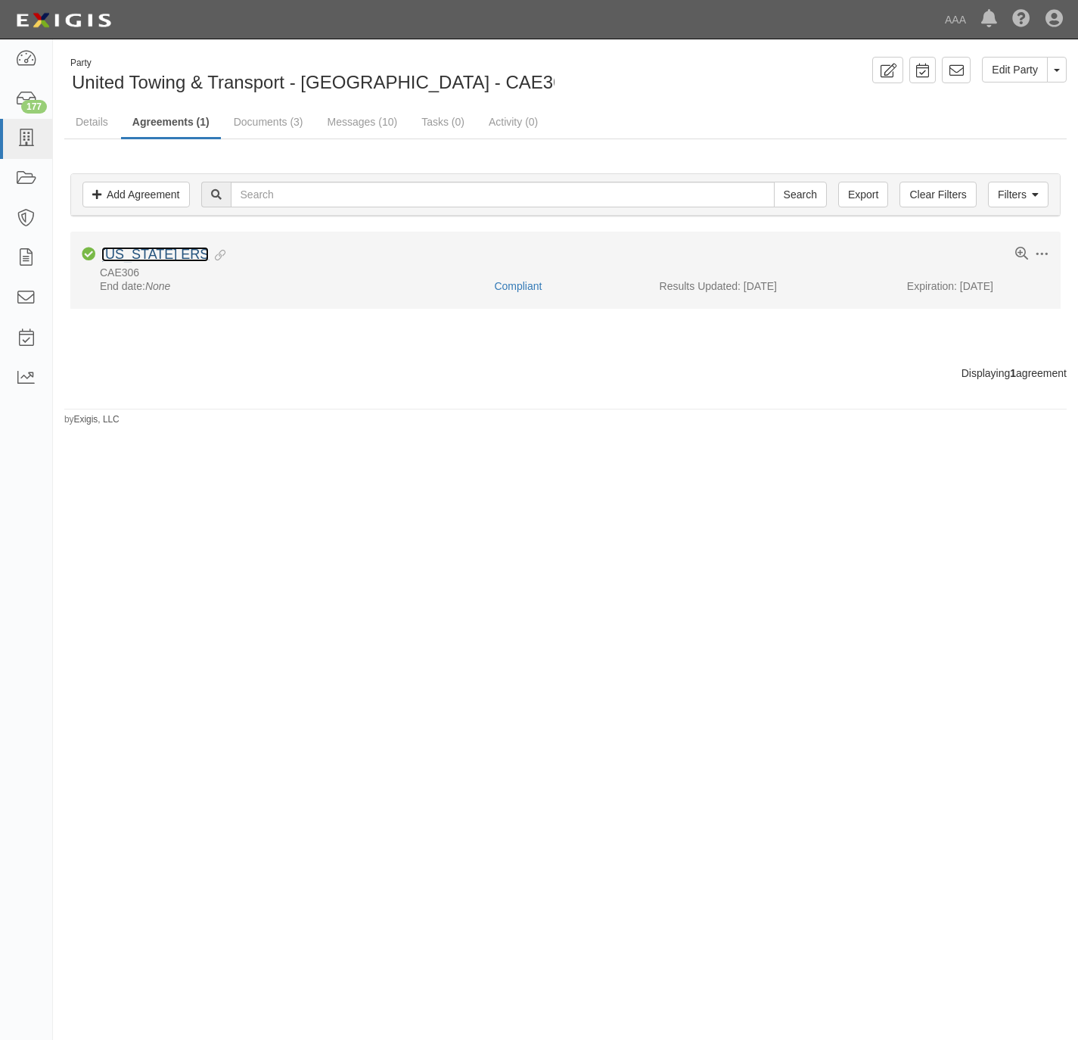
click at [152, 259] on link "[US_STATE] ERS" at bounding box center [154, 254] width 107 height 15
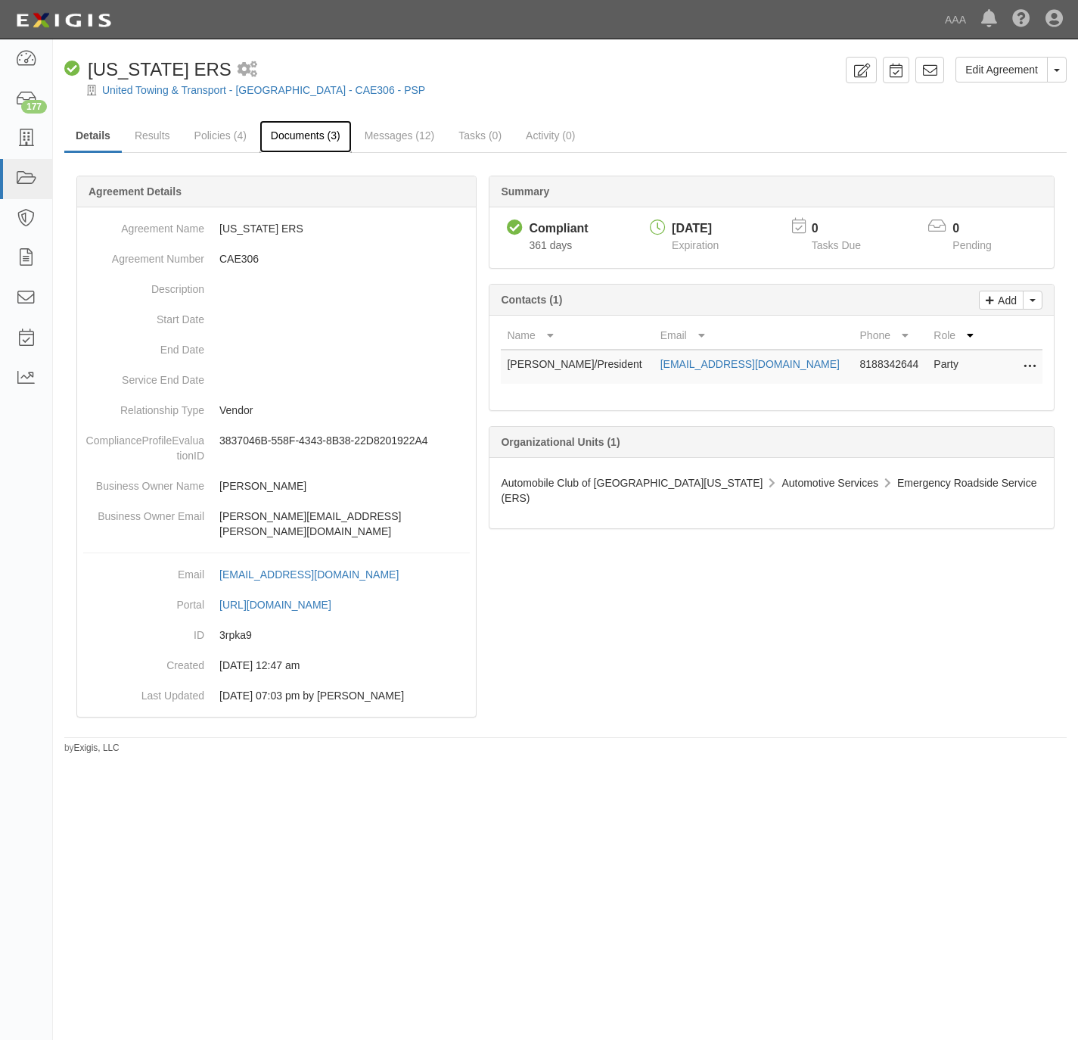
click at [286, 137] on link "Documents (3)" at bounding box center [306, 136] width 92 height 33
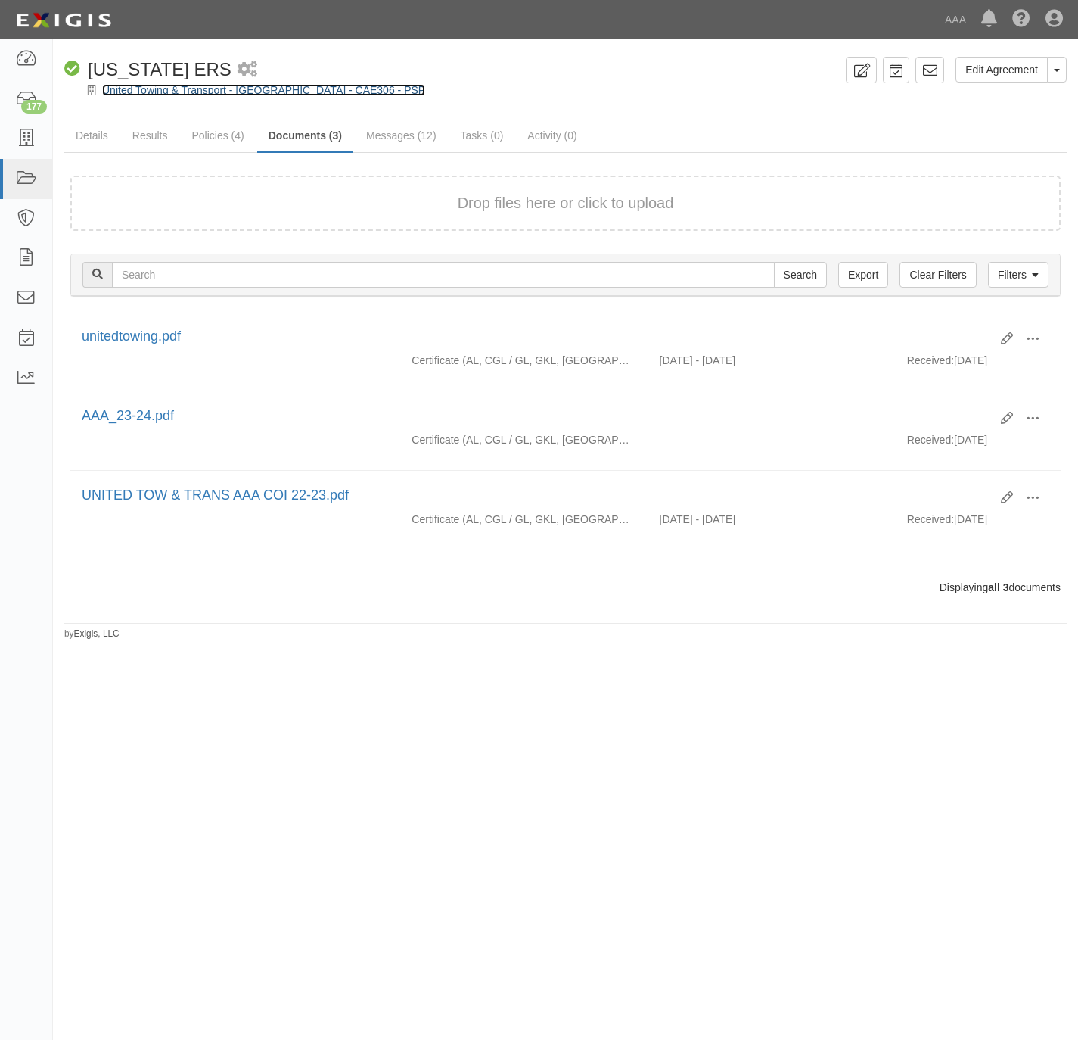
click at [166, 91] on link "United Towing & Transport - [GEOGRAPHIC_DATA] - CAE306 - PSP" at bounding box center [263, 90] width 323 height 12
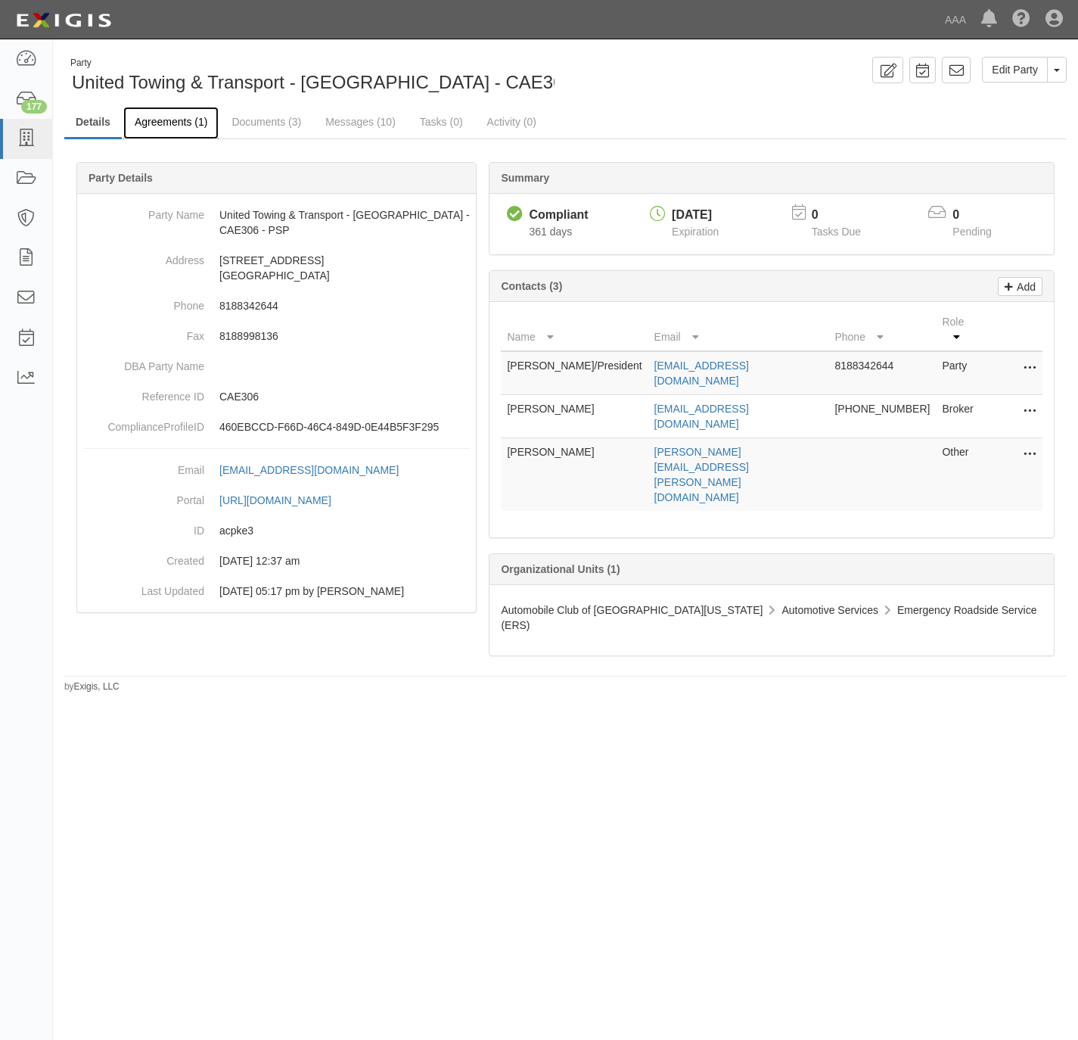
click at [171, 119] on link "Agreements (1)" at bounding box center [170, 123] width 95 height 33
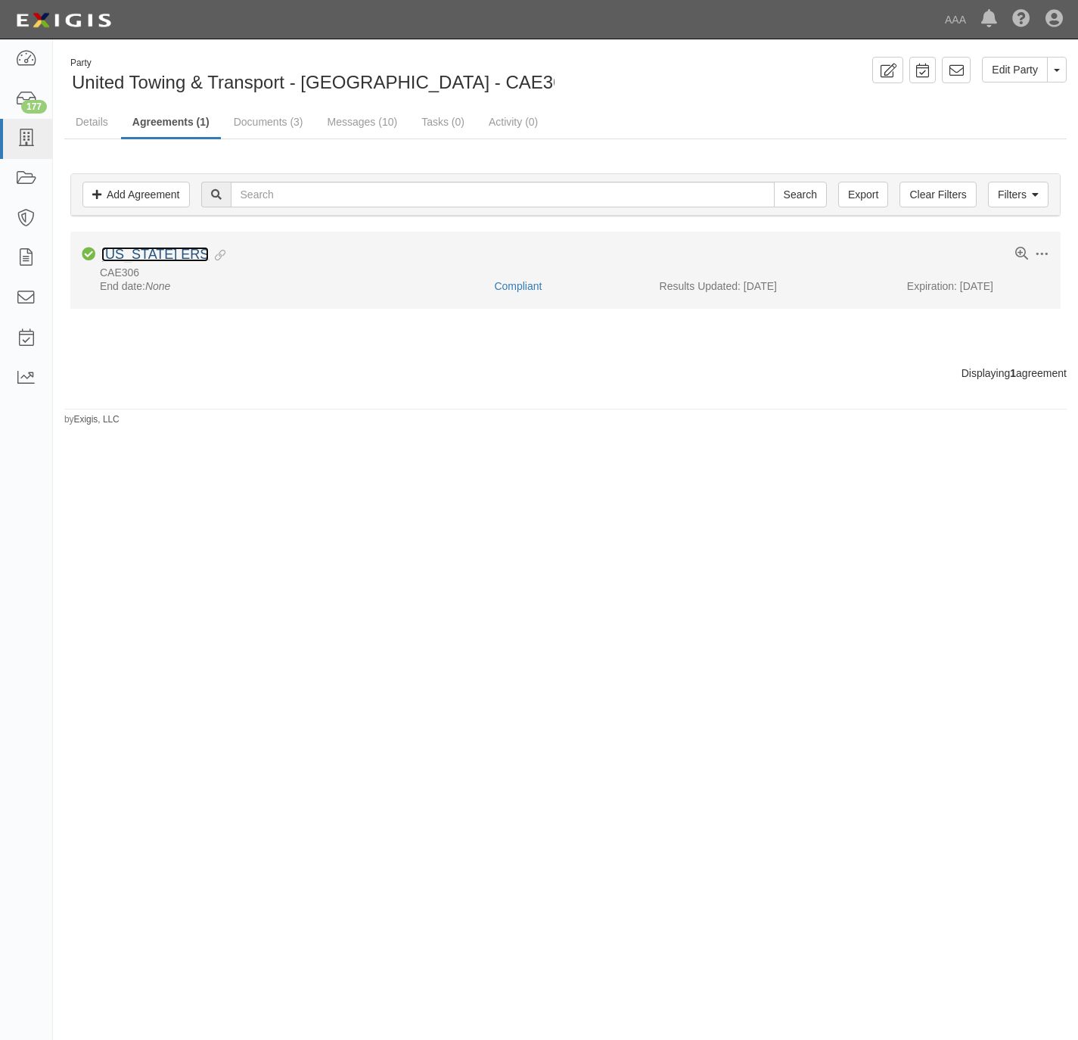
click at [142, 260] on link "[US_STATE] ERS" at bounding box center [154, 254] width 107 height 15
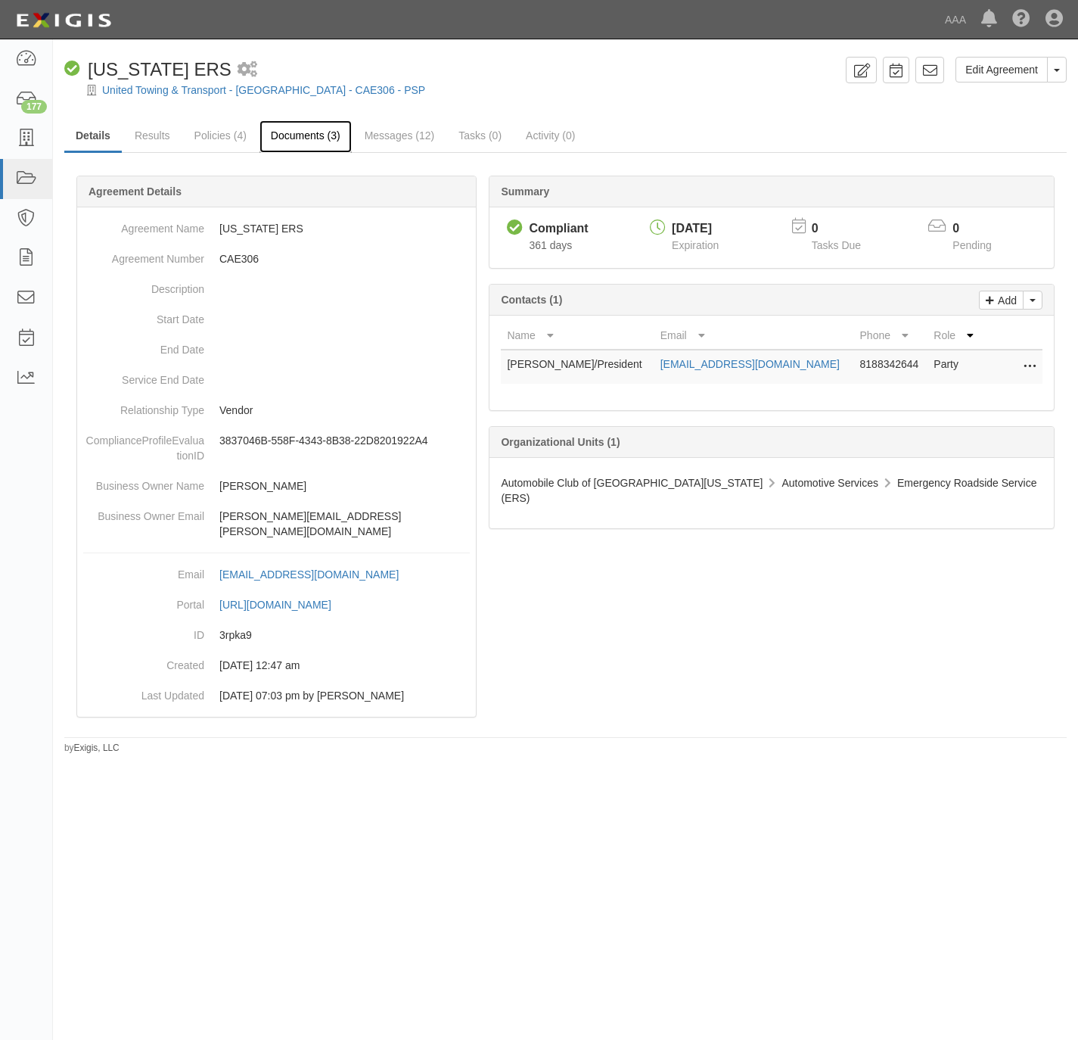
click at [307, 132] on link "Documents (3)" at bounding box center [306, 136] width 92 height 33
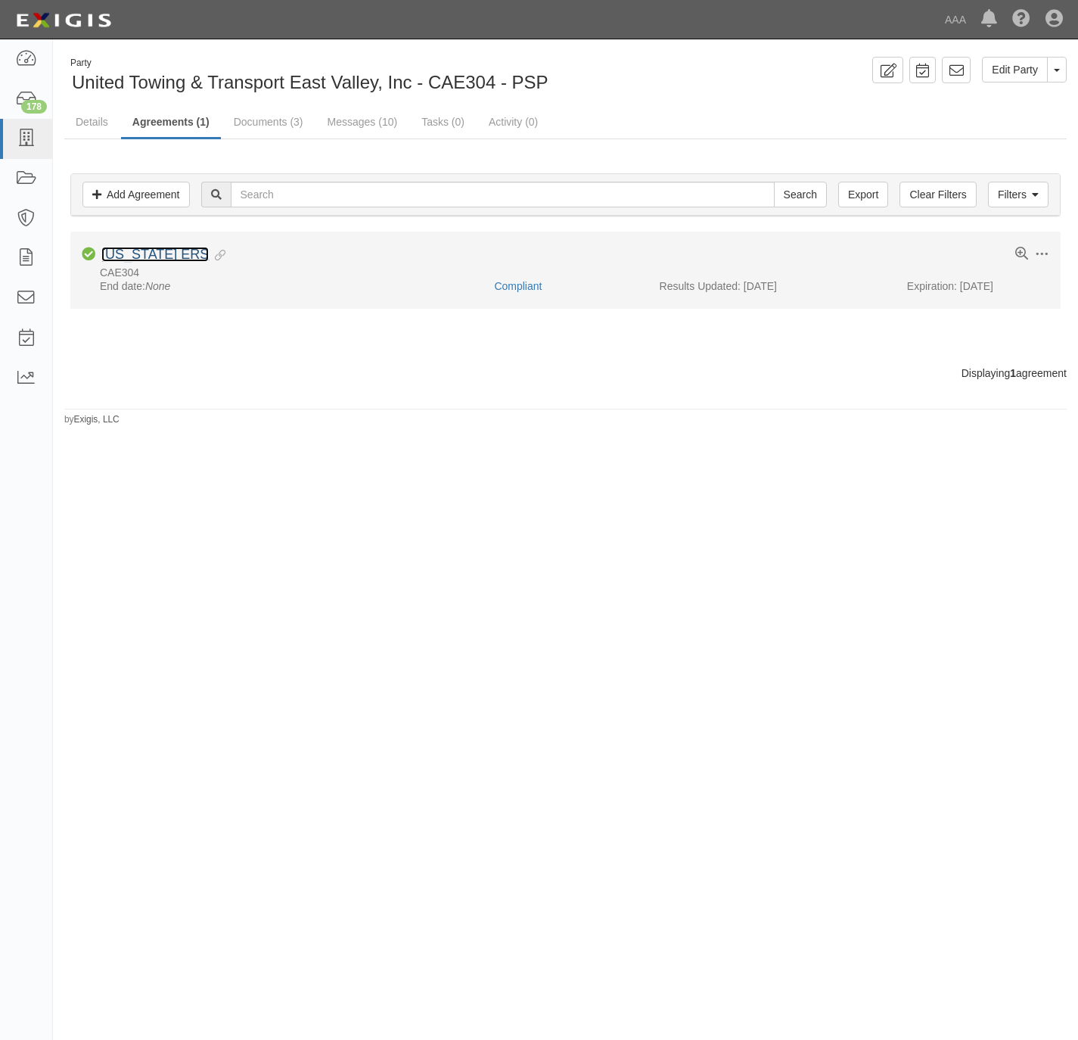
click at [161, 250] on link "[US_STATE] ERS" at bounding box center [154, 254] width 107 height 15
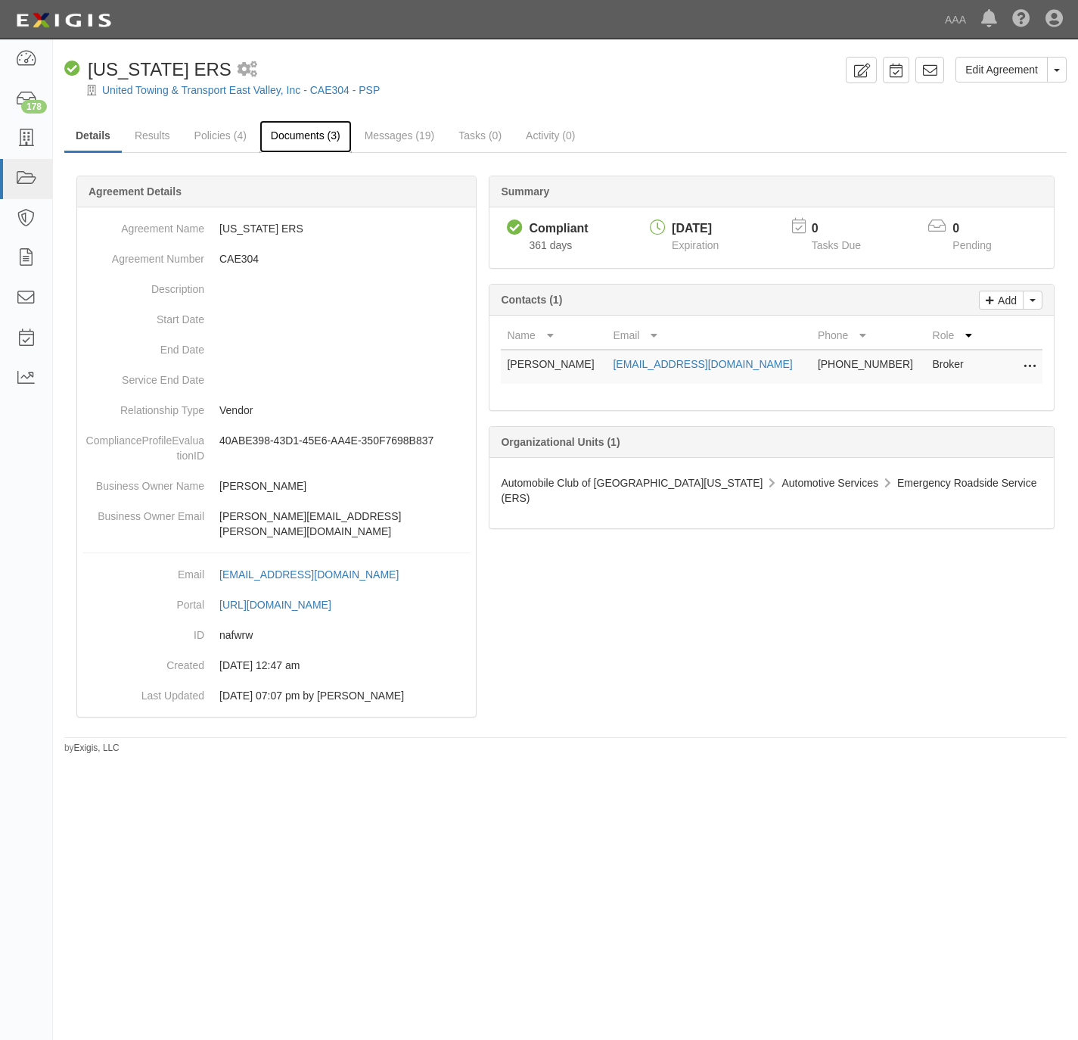
click at [311, 136] on link "Documents (3)" at bounding box center [306, 136] width 92 height 33
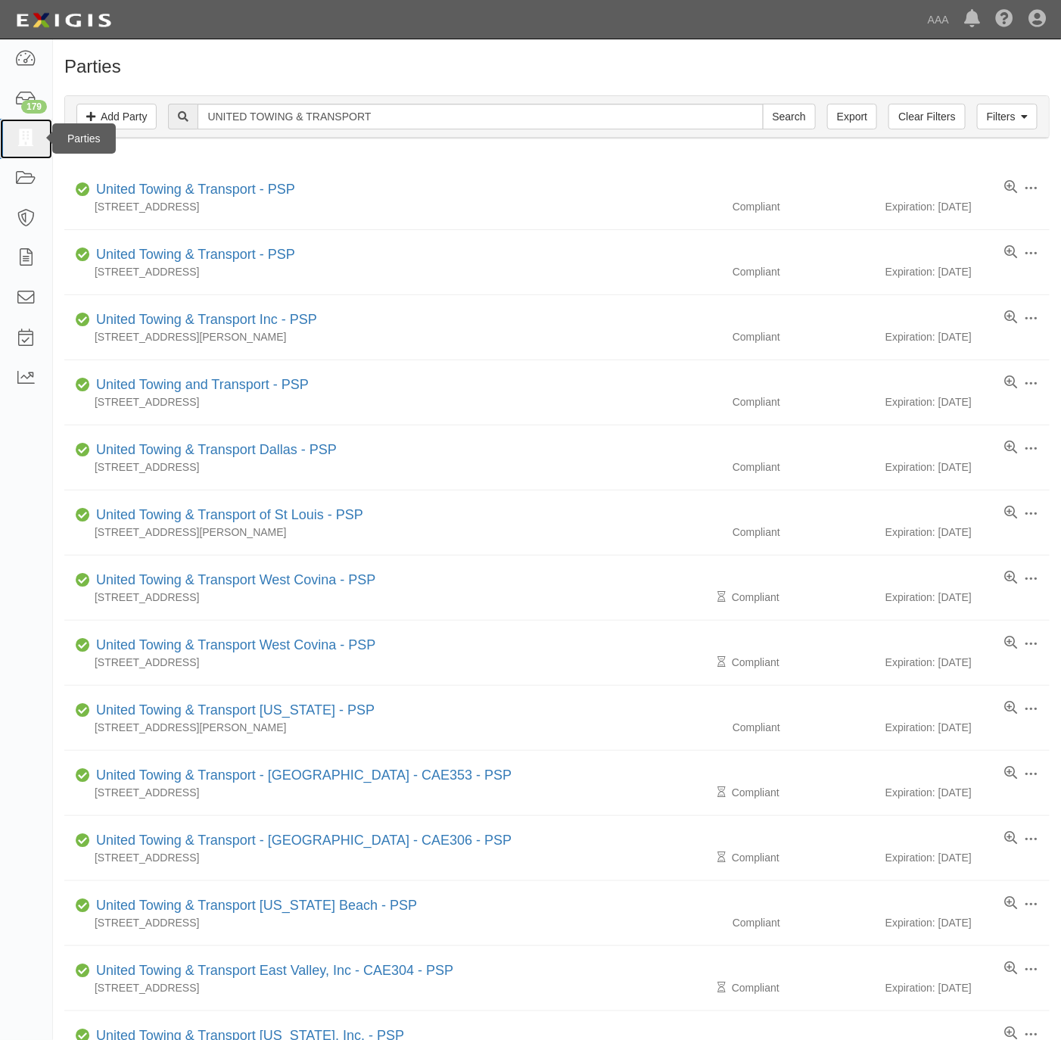
click at [23, 128] on link at bounding box center [26, 139] width 52 height 40
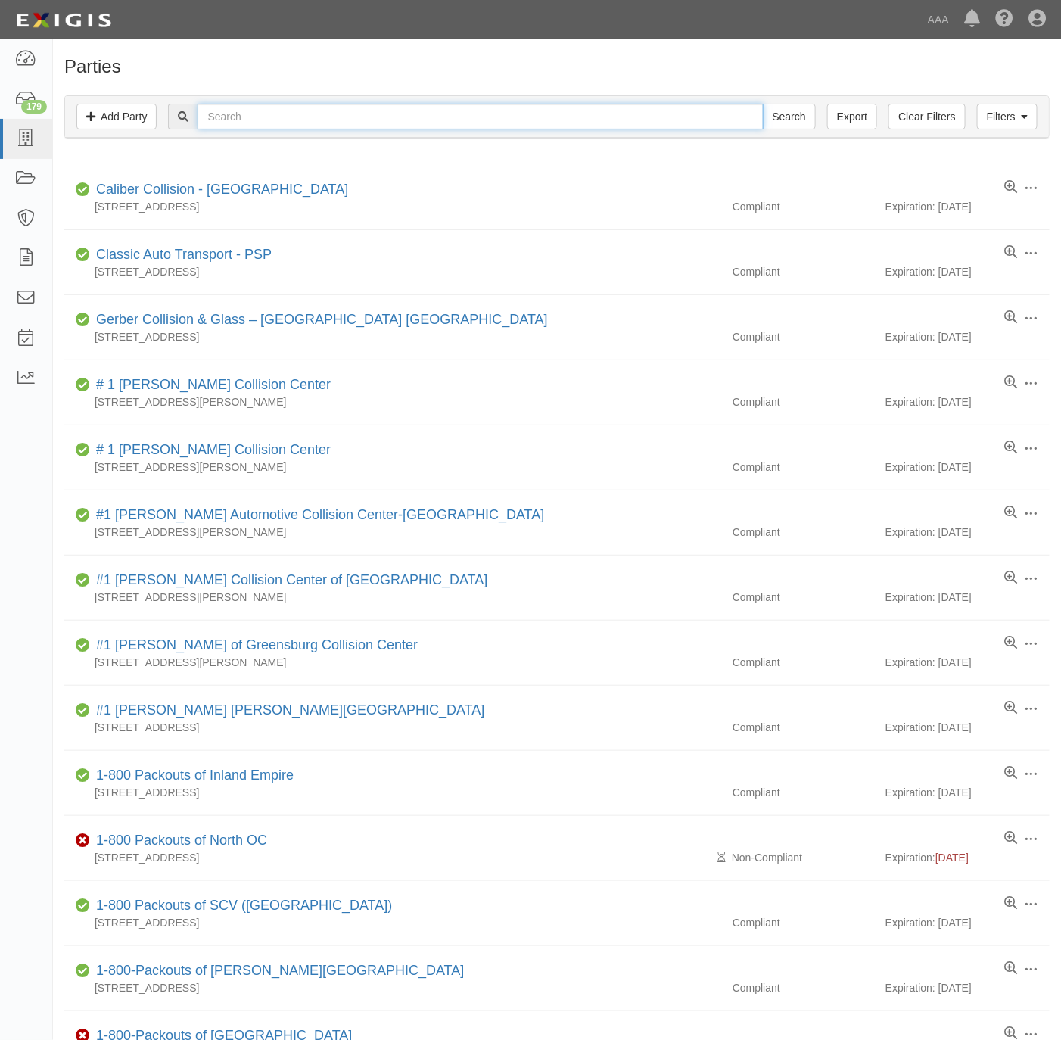
click at [334, 126] on input "text" at bounding box center [480, 117] width 565 height 26
paste input "214"
type input "160214"
click at [763, 104] on input "Search" at bounding box center [789, 117] width 53 height 26
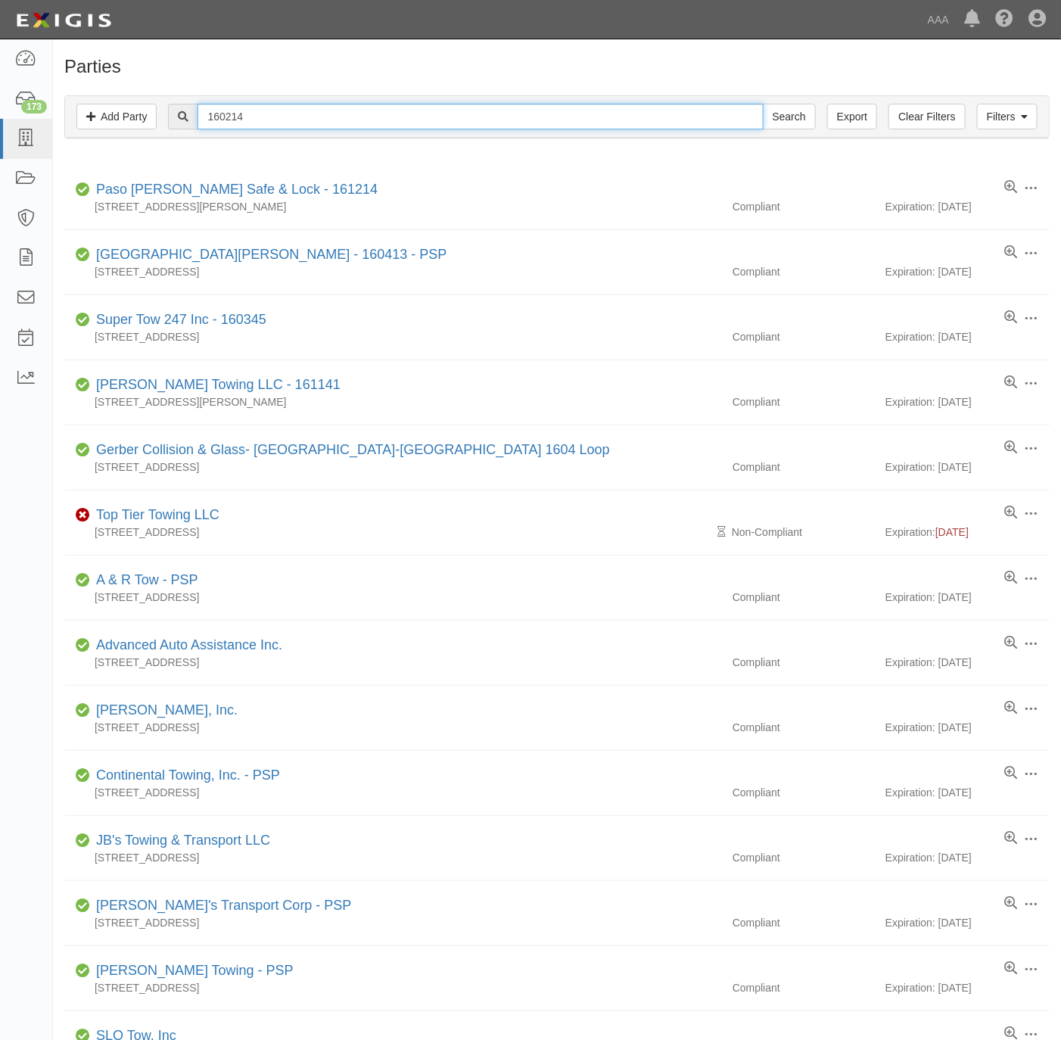
click at [384, 117] on input "160214" at bounding box center [480, 117] width 565 height 26
paste input "UNITED TOWING & TRANSPORT"
type input "UNITED TOWING & TRANSPORT"
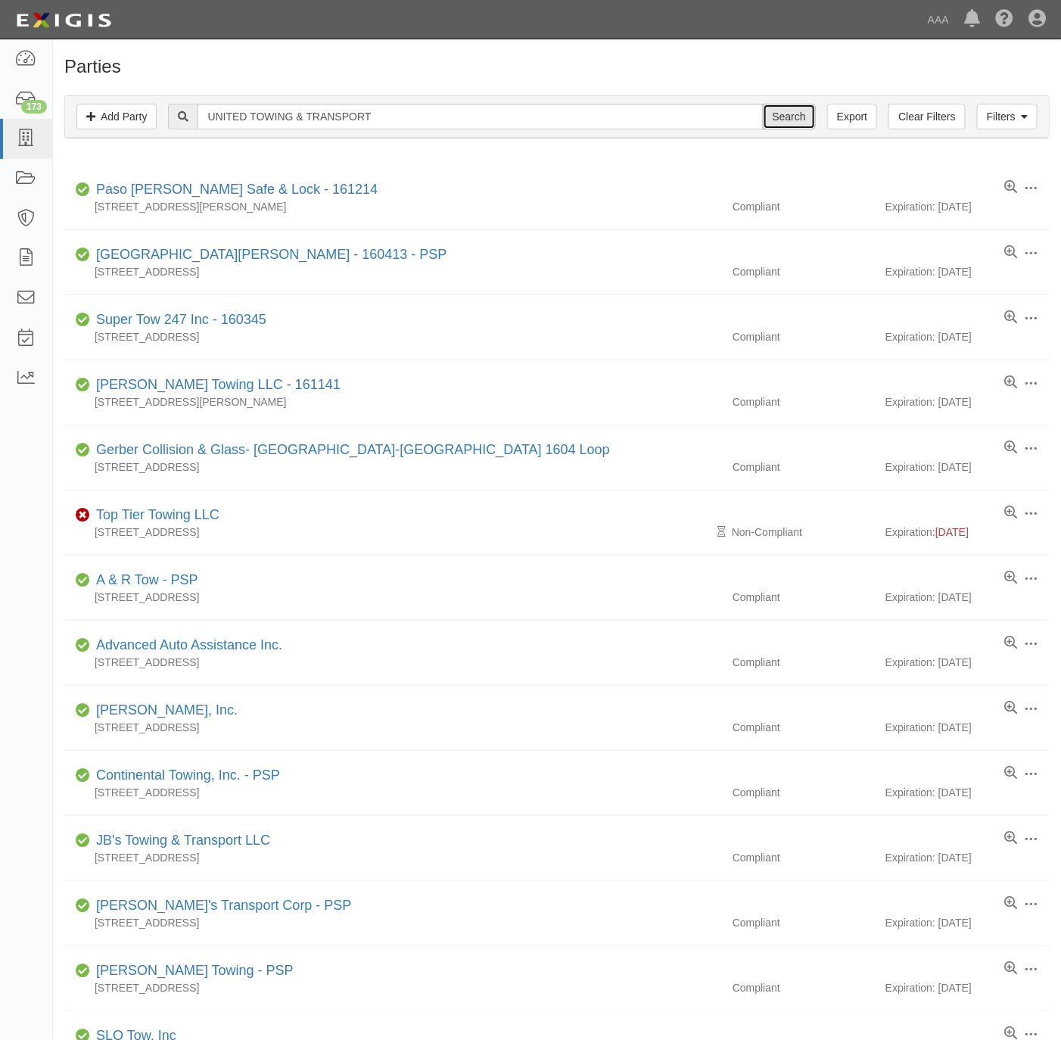
click at [785, 105] on input "Search" at bounding box center [789, 117] width 53 height 26
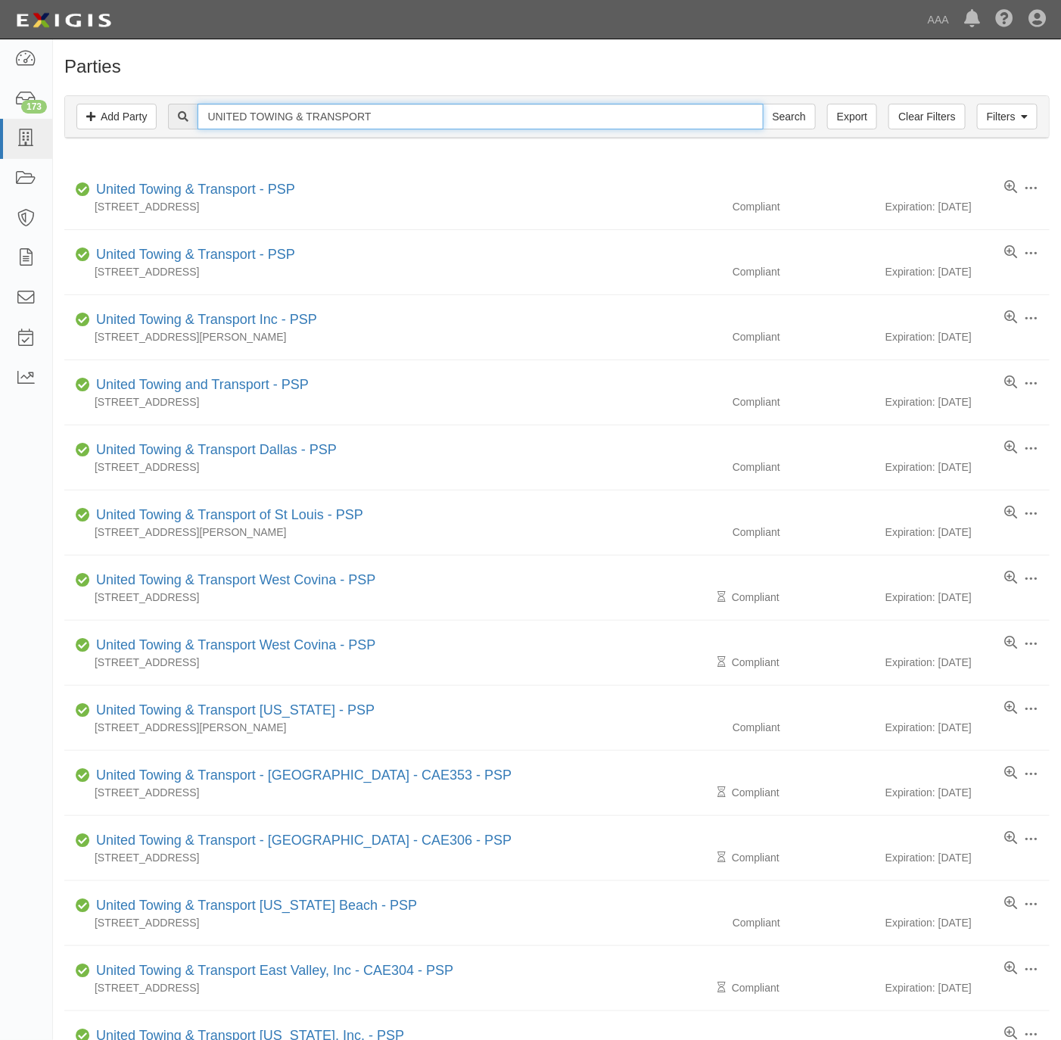
click at [465, 114] on input "UNITED TOWING & TRANSPORT" at bounding box center [480, 117] width 565 height 26
paste input "Precision Automotive"
type input "Precision Automotive"
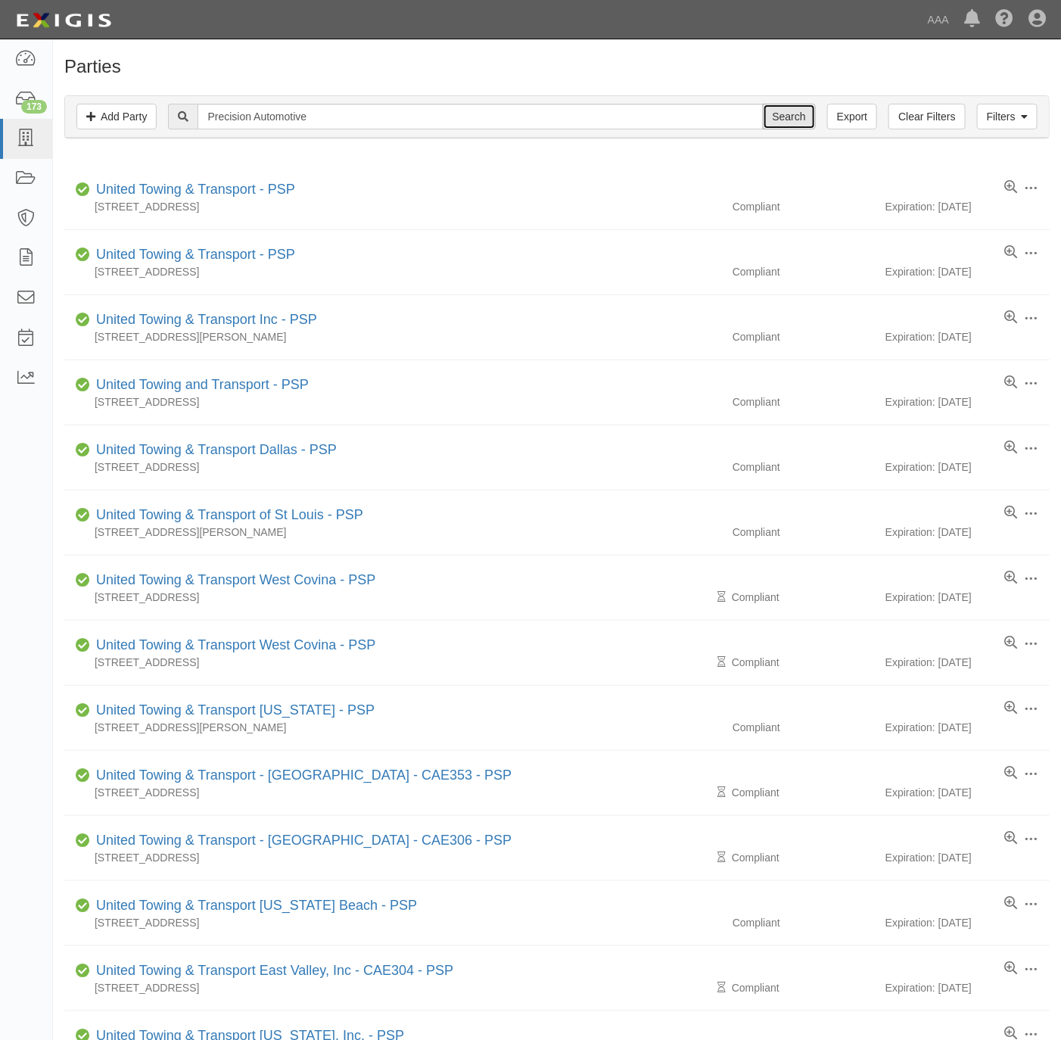
click at [782, 109] on input "Search" at bounding box center [789, 117] width 53 height 26
